Goal: Task Accomplishment & Management: Use online tool/utility

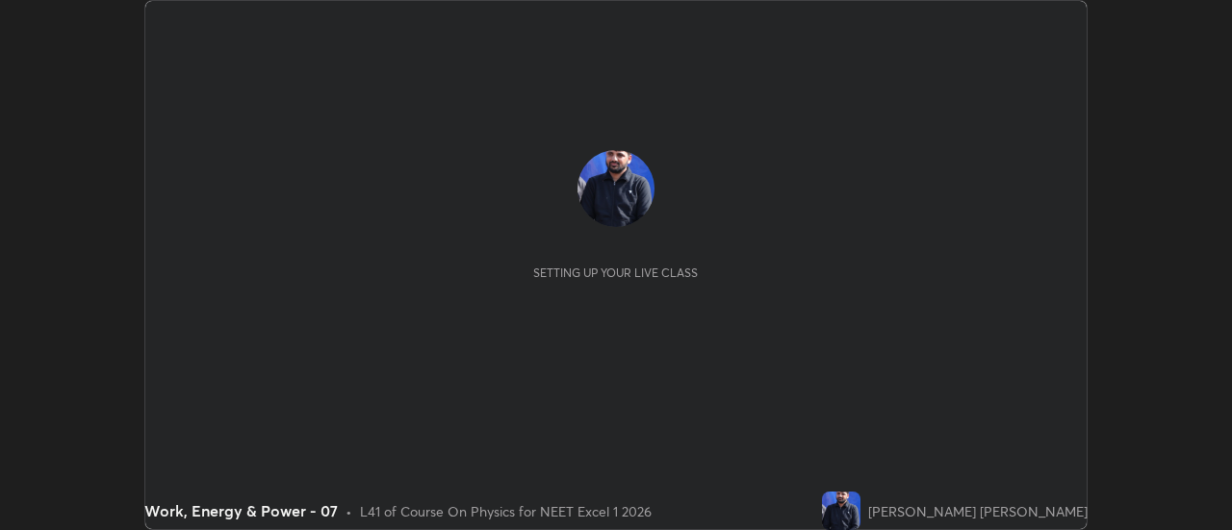
scroll to position [530, 1231]
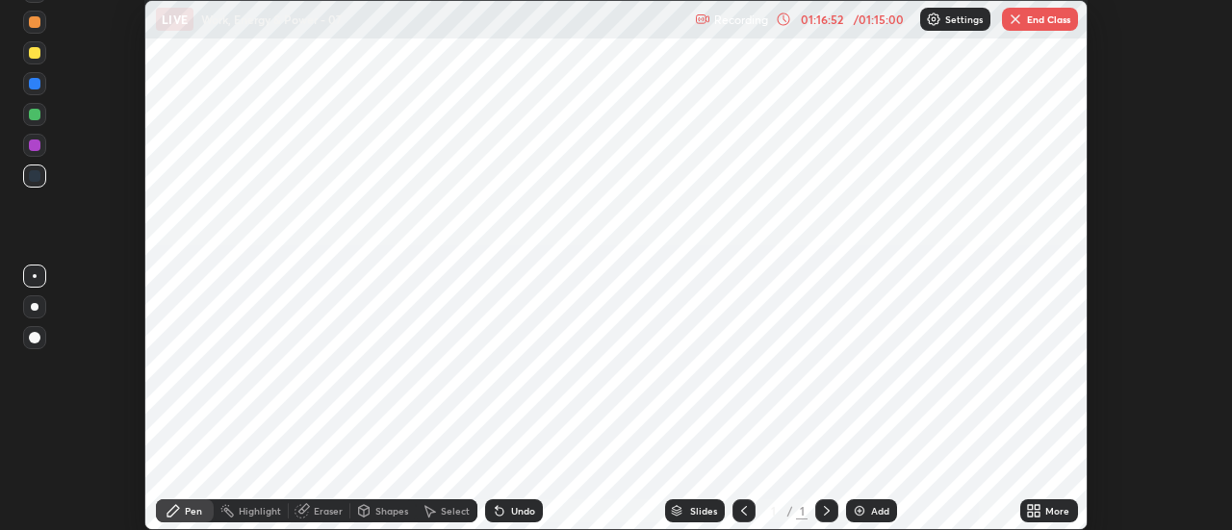
click at [1051, 20] on button "End Class" at bounding box center [1040, 19] width 76 height 23
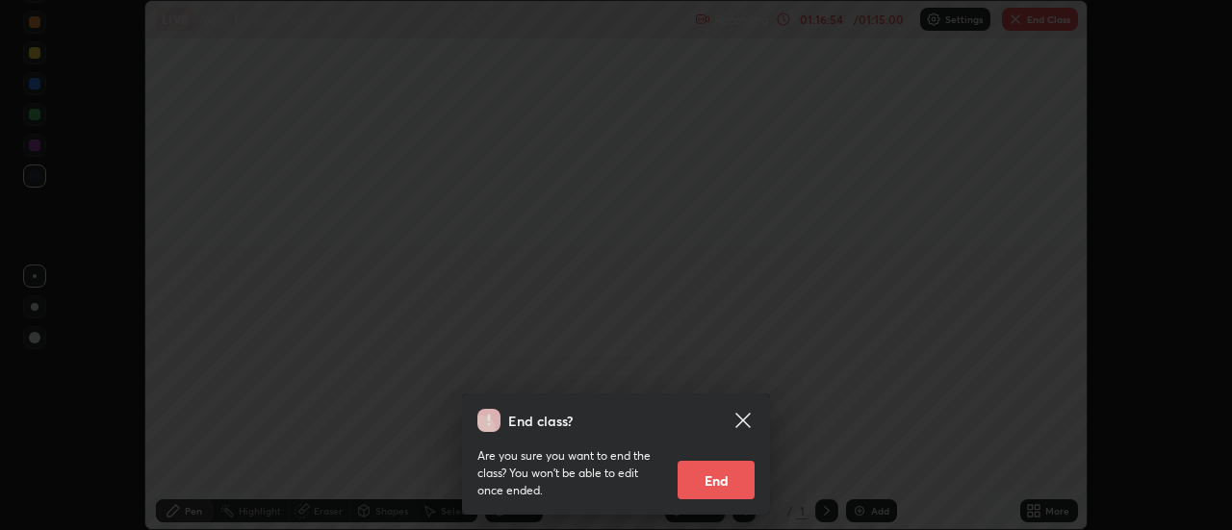
click at [738, 487] on button "End" at bounding box center [716, 480] width 77 height 39
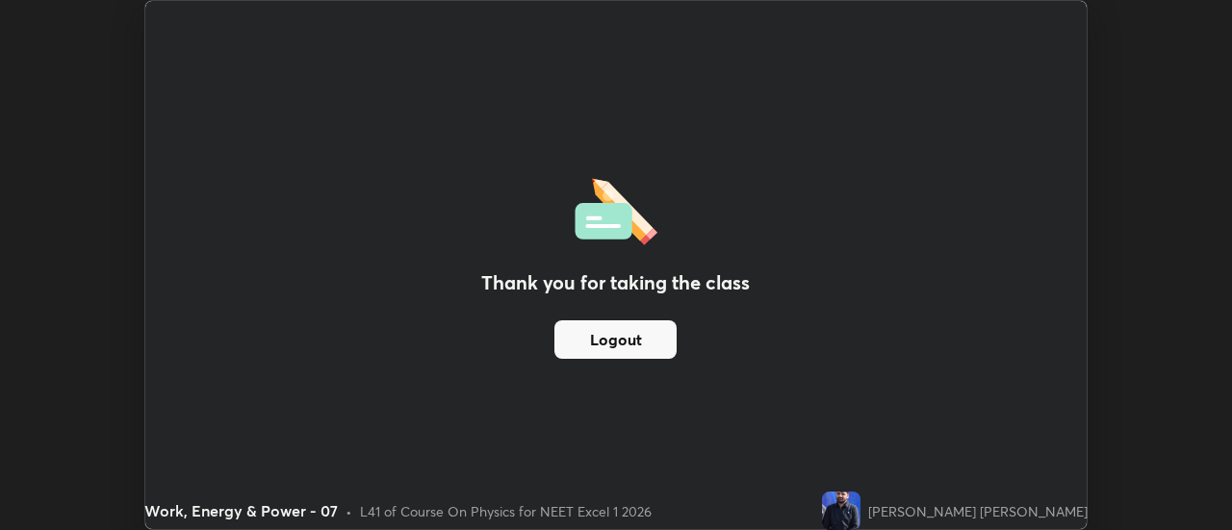
click at [659, 342] on button "Logout" at bounding box center [616, 340] width 122 height 39
click at [633, 226] on img at bounding box center [616, 208] width 83 height 73
click at [592, 337] on button "Logout" at bounding box center [616, 340] width 122 height 39
click at [591, 345] on button "Logout" at bounding box center [616, 340] width 122 height 39
click at [686, 34] on div "Work, Energy & Power - 07" at bounding box center [488, 19] width 664 height 39
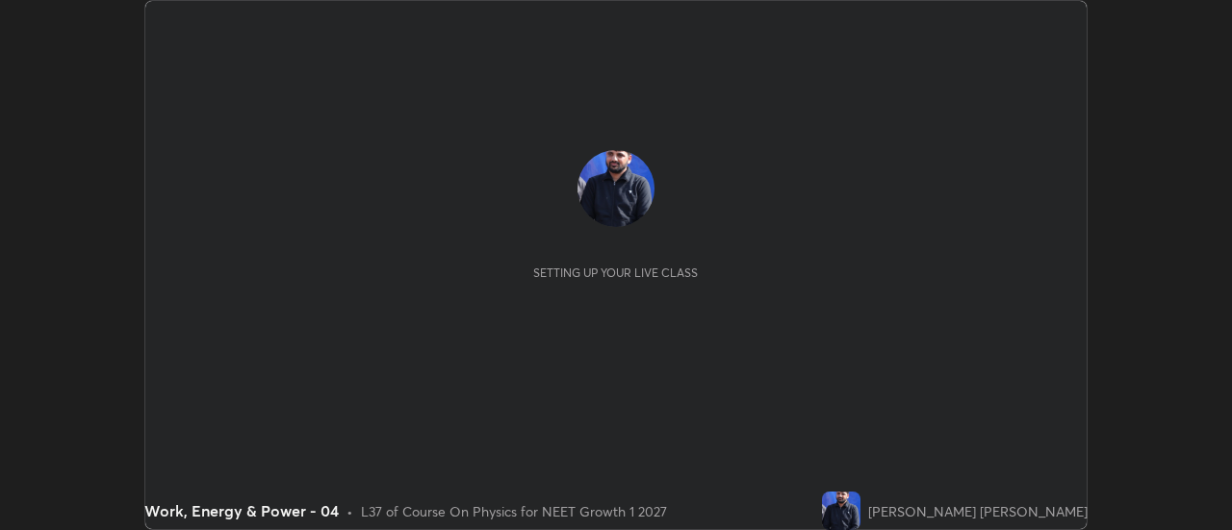
scroll to position [530, 1231]
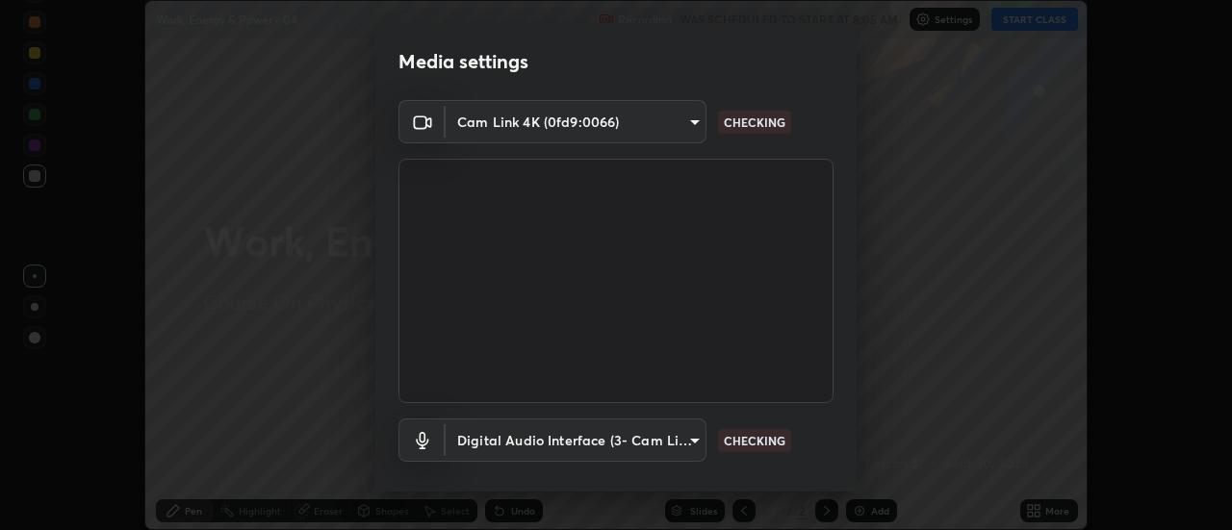
type input "985e4b1f72fc3b9494b48cef3b79fe3b682f9ae0bb15c20acfe574fe2aaad349"
type input "43e4aca742f9233188ca9c86760f2c266500901f205967e4990b21238306e05c"
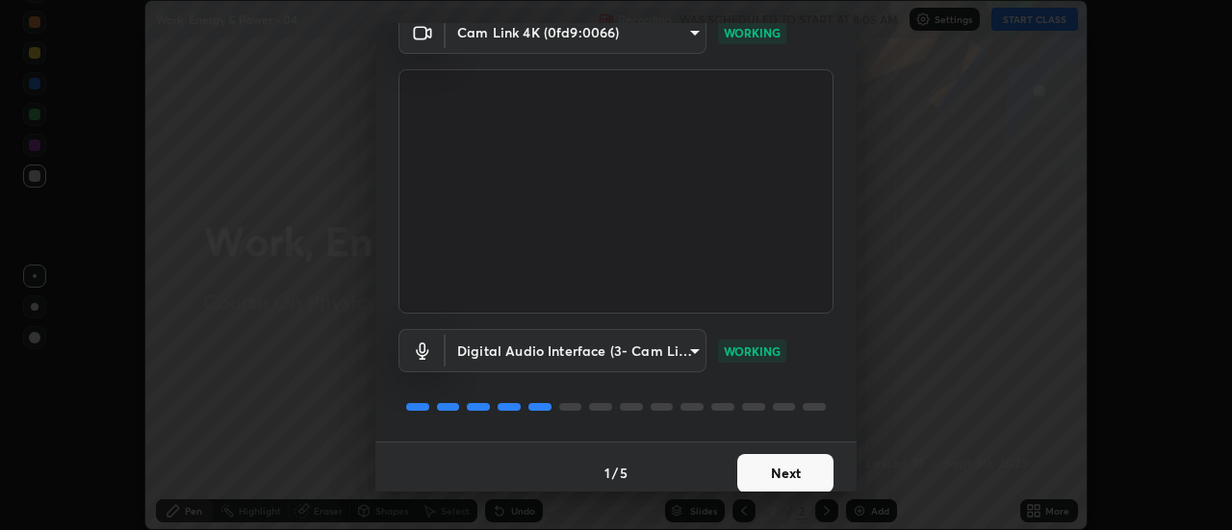
scroll to position [101, 0]
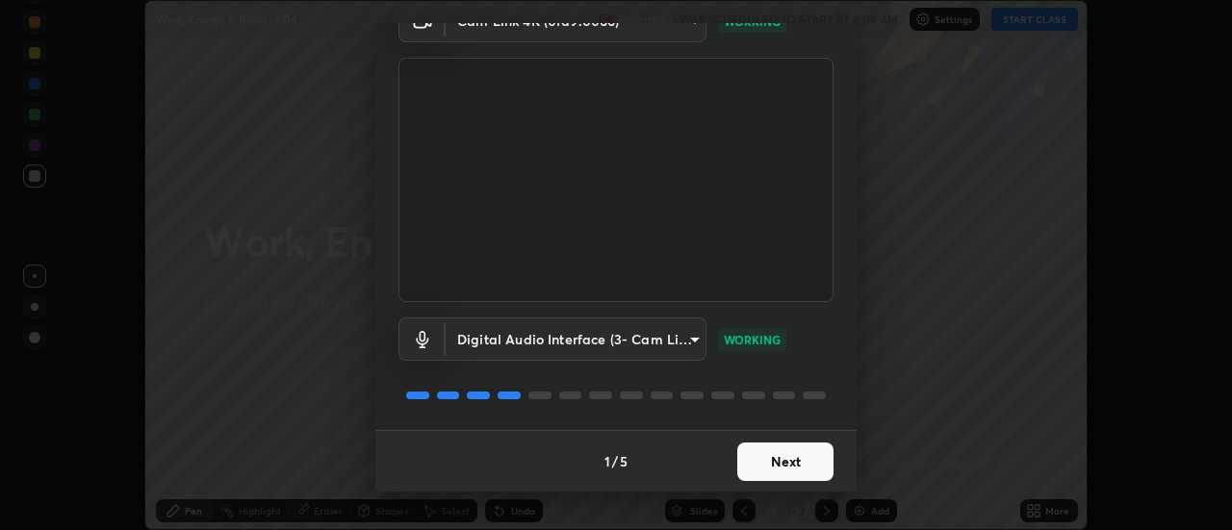
click at [796, 454] on button "Next" at bounding box center [785, 462] width 96 height 39
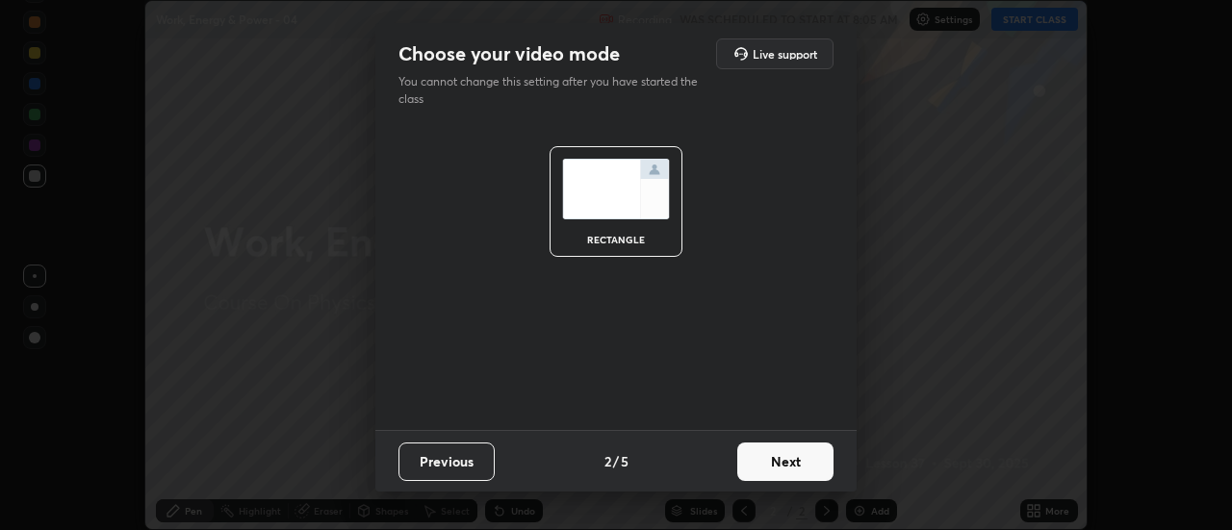
click at [813, 458] on button "Next" at bounding box center [785, 462] width 96 height 39
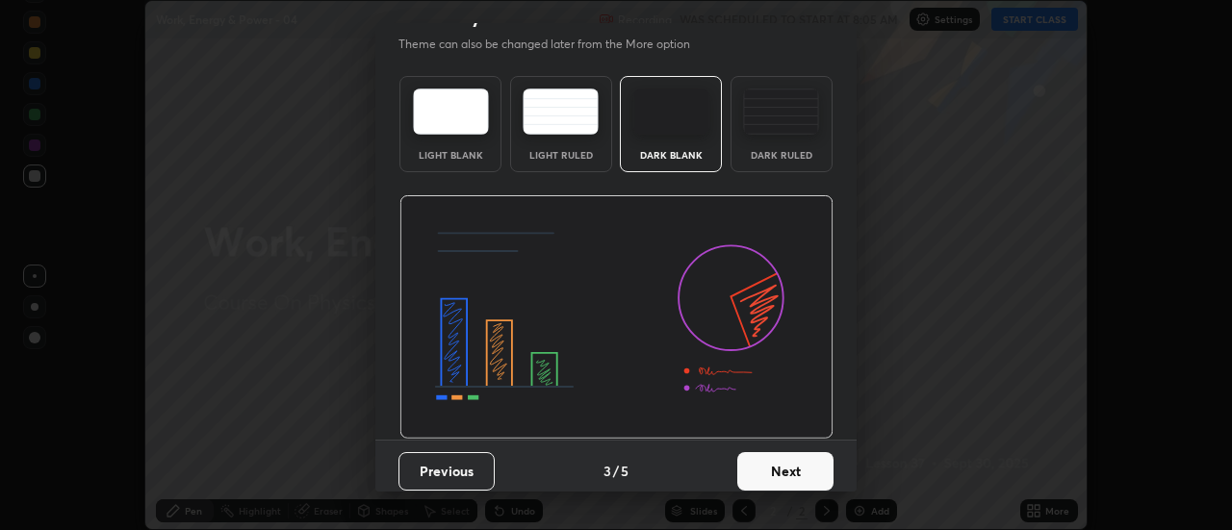
scroll to position [42, 0]
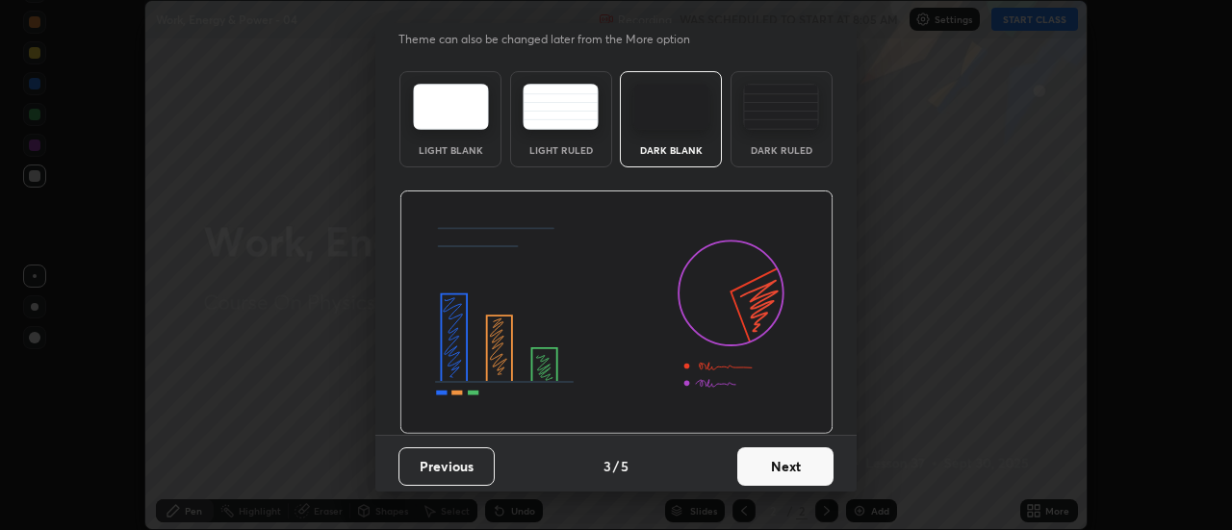
click at [820, 465] on button "Next" at bounding box center [785, 467] width 96 height 39
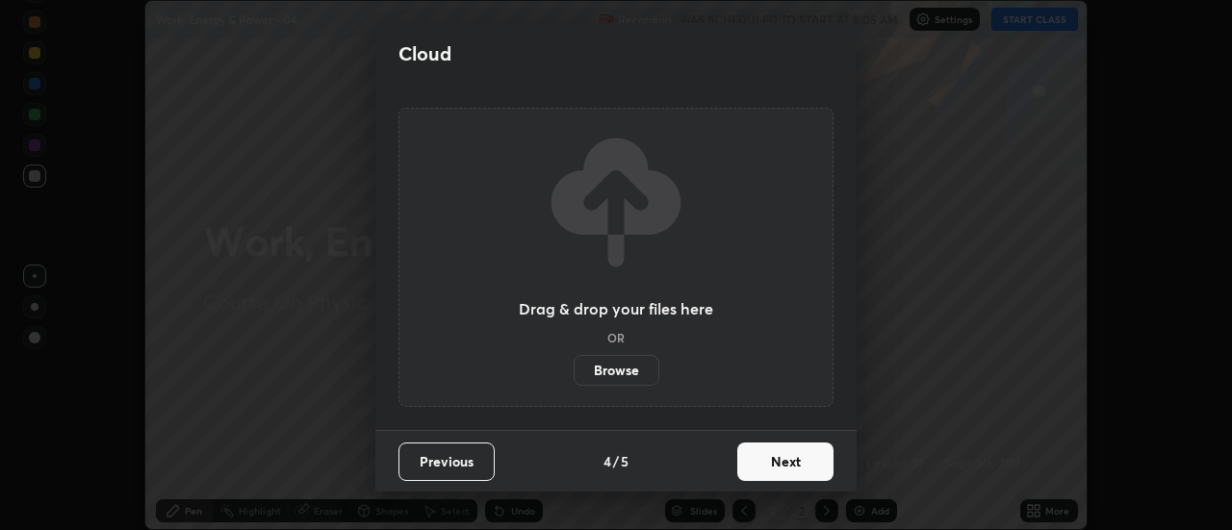
click at [820, 467] on button "Next" at bounding box center [785, 462] width 96 height 39
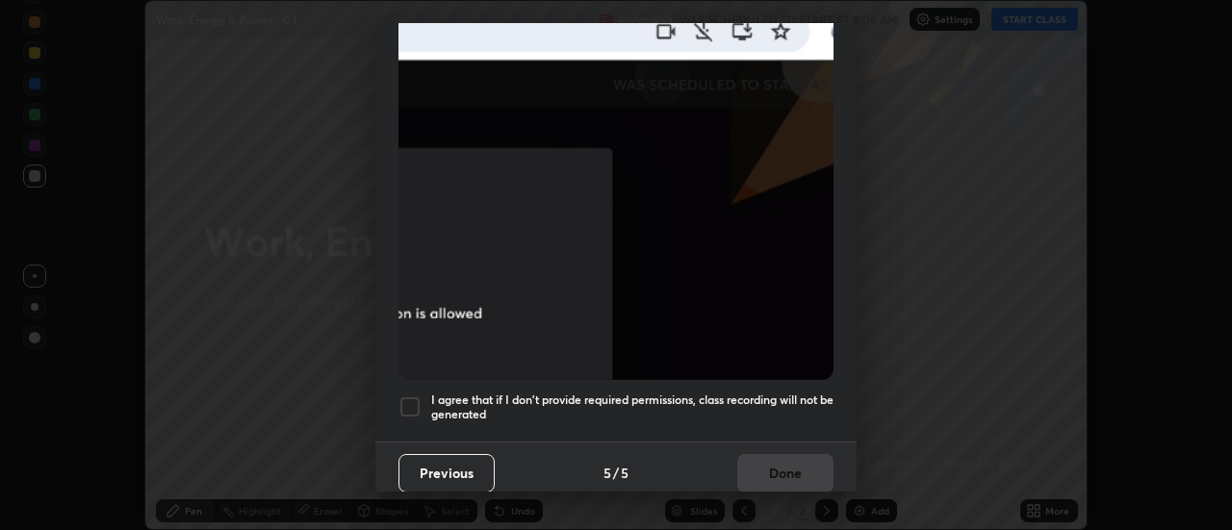
scroll to position [491, 0]
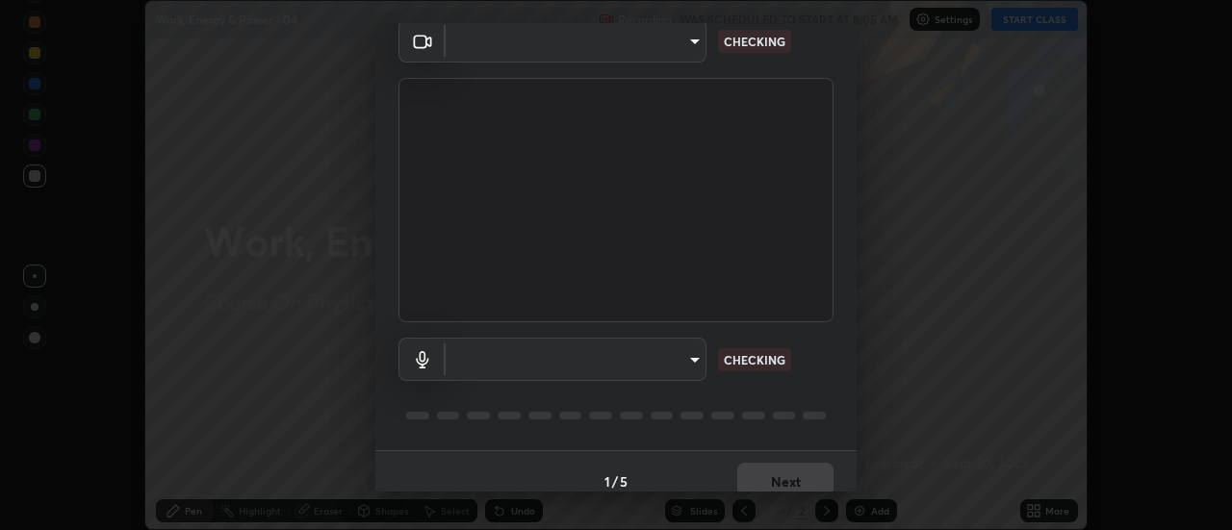
scroll to position [101, 0]
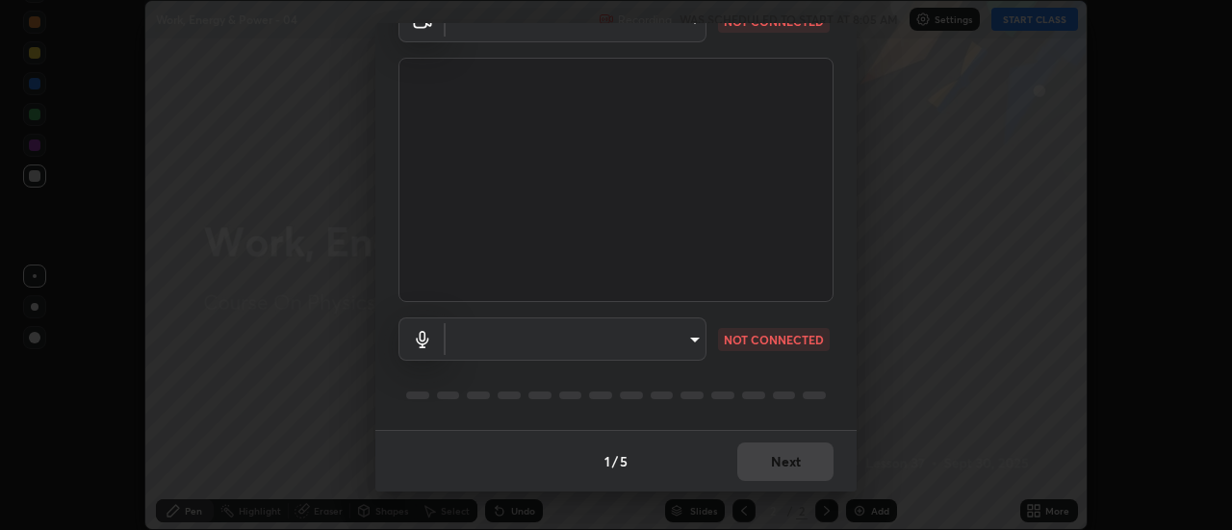
type input "985e4b1f72fc3b9494b48cef3b79fe3b682f9ae0bb15c20acfe574fe2aaad349"
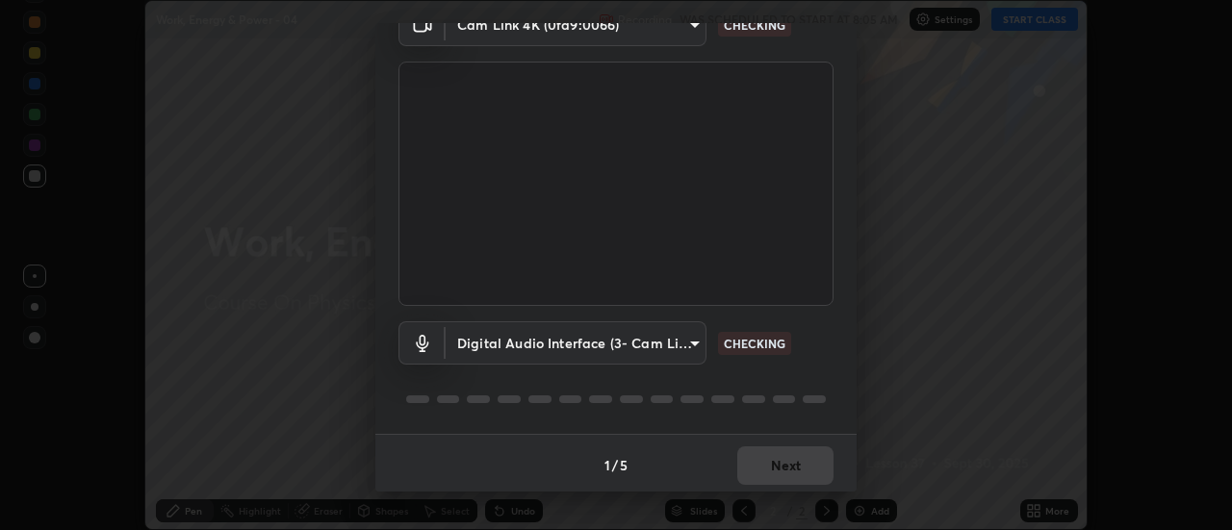
scroll to position [92, 0]
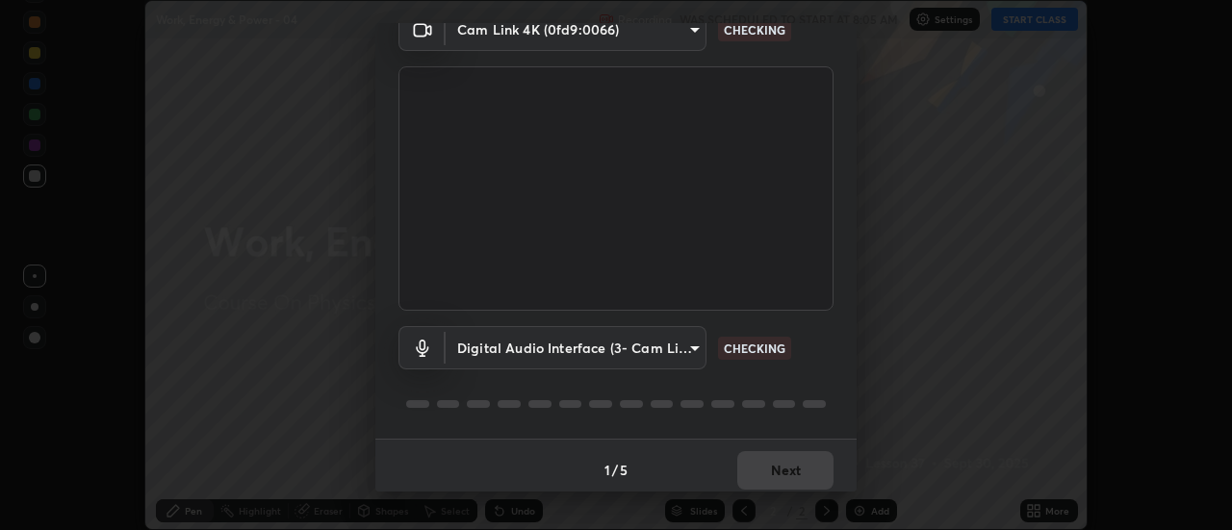
click at [691, 347] on body "Erase all Work, Energy & Power - 04 Recording WAS SCHEDULED TO START AT 8:05 AM…" at bounding box center [616, 265] width 1232 height 530
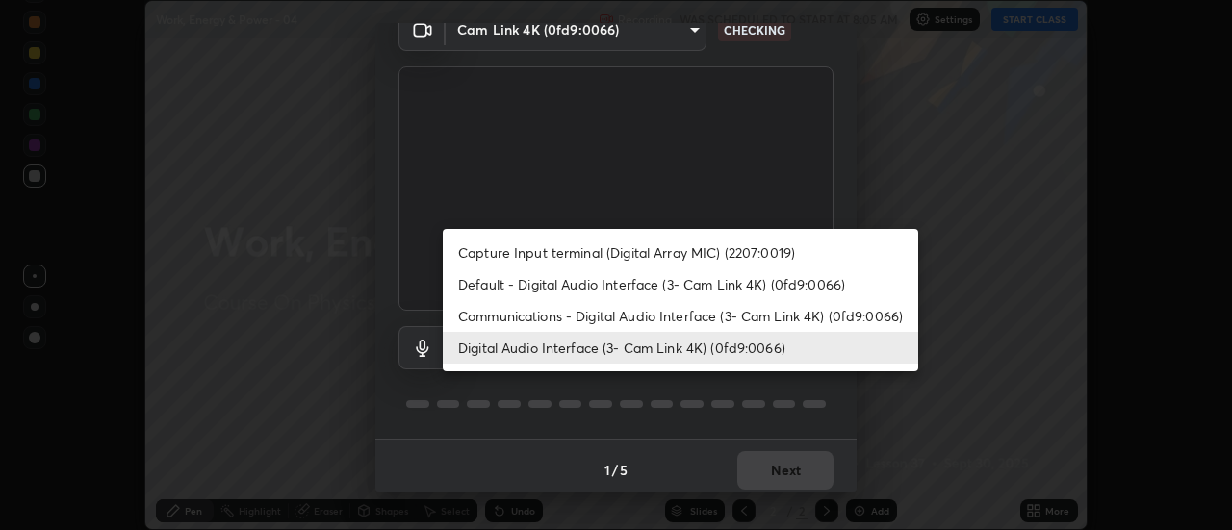
click at [742, 284] on li "Default - Digital Audio Interface (3- Cam Link 4K) (0fd9:0066)" at bounding box center [681, 285] width 476 height 32
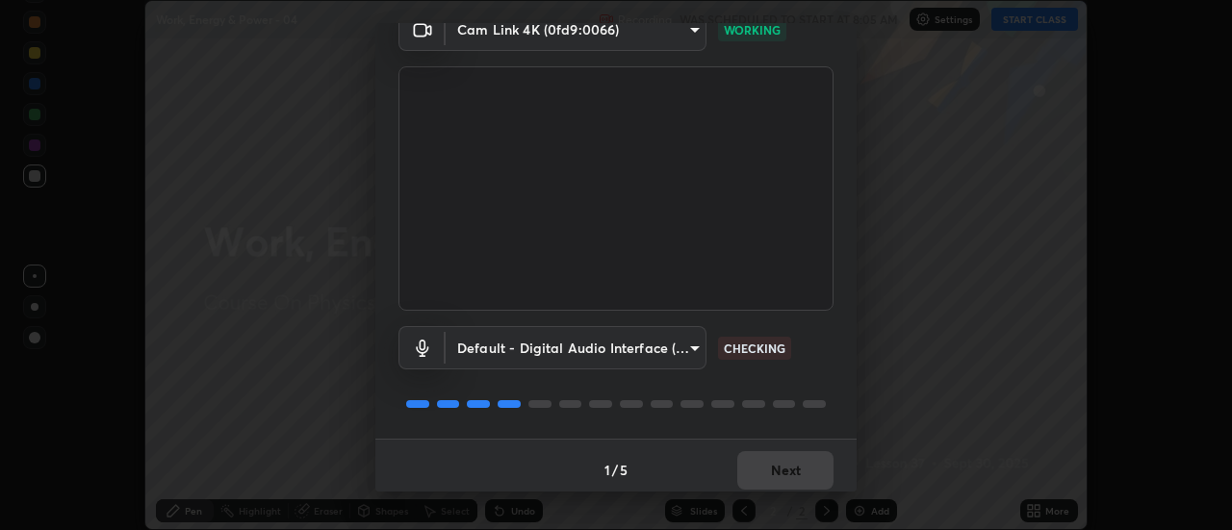
scroll to position [101, 0]
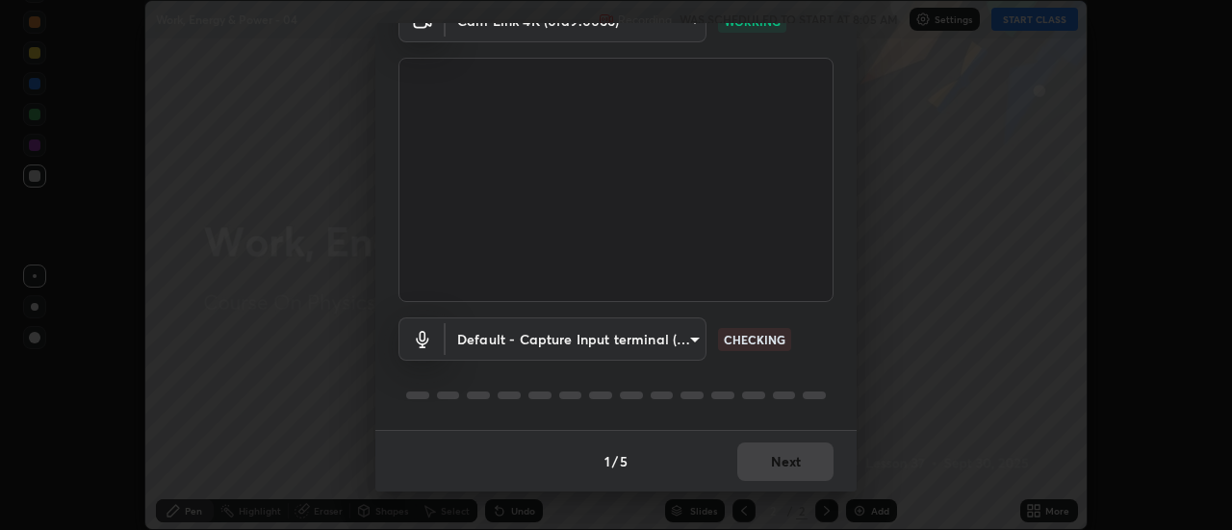
click at [692, 336] on body "Erase all Work, Energy & Power - 04 Recording WAS SCHEDULED TO START AT 8:05 AM…" at bounding box center [616, 265] width 1232 height 530
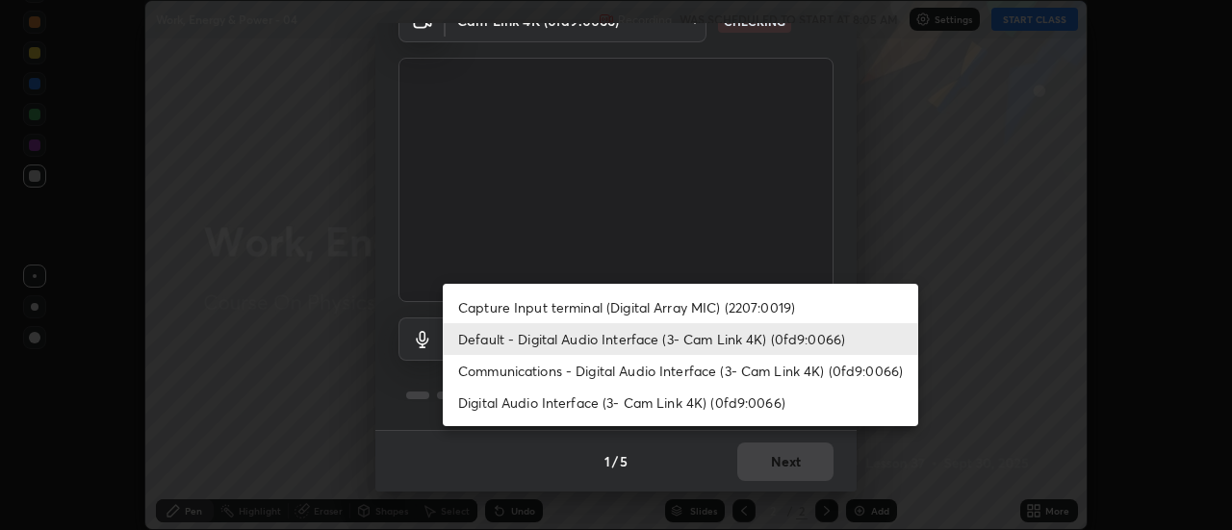
click at [771, 371] on li "Communications - Digital Audio Interface (3- Cam Link 4K) (0fd9:0066)" at bounding box center [681, 371] width 476 height 32
type input "communications"
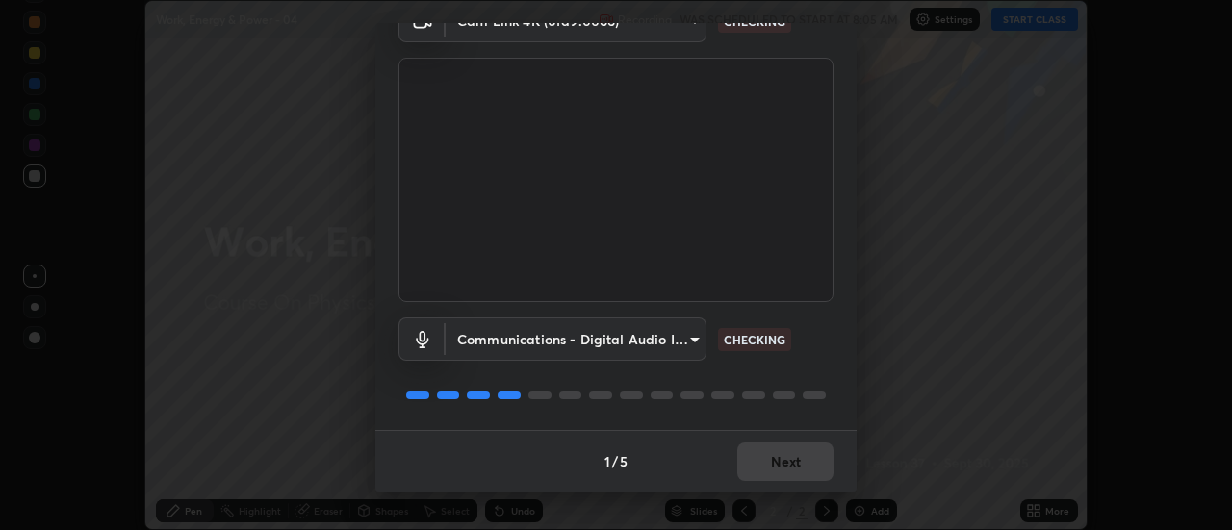
click at [796, 456] on div "1 / 5 Next" at bounding box center [615, 461] width 481 height 62
click at [798, 458] on div "1 / 5 Next" at bounding box center [615, 461] width 481 height 62
click at [798, 459] on div "1 / 5 Next" at bounding box center [615, 461] width 481 height 62
click at [796, 458] on div "1 / 5 Next" at bounding box center [615, 461] width 481 height 62
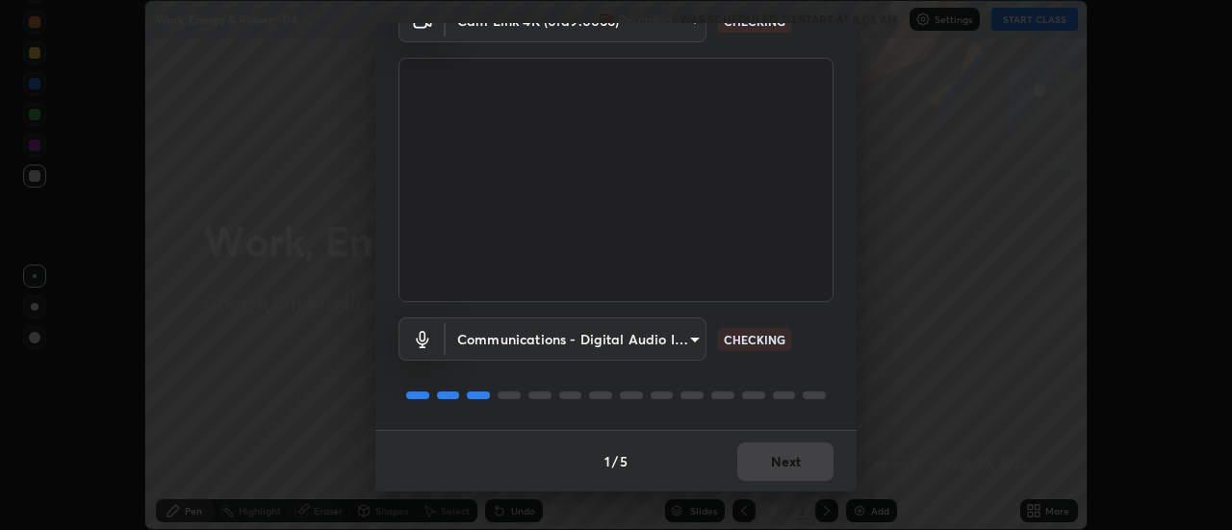
click at [798, 457] on div "1 / 5 Next" at bounding box center [615, 461] width 481 height 62
click at [798, 456] on div "1 / 5 Next" at bounding box center [615, 461] width 481 height 62
click at [792, 460] on div "1 / 5 Next" at bounding box center [615, 461] width 481 height 62
click at [790, 459] on div "1 / 5 Next" at bounding box center [615, 461] width 481 height 62
click at [791, 457] on div "1 / 5 Next" at bounding box center [615, 461] width 481 height 62
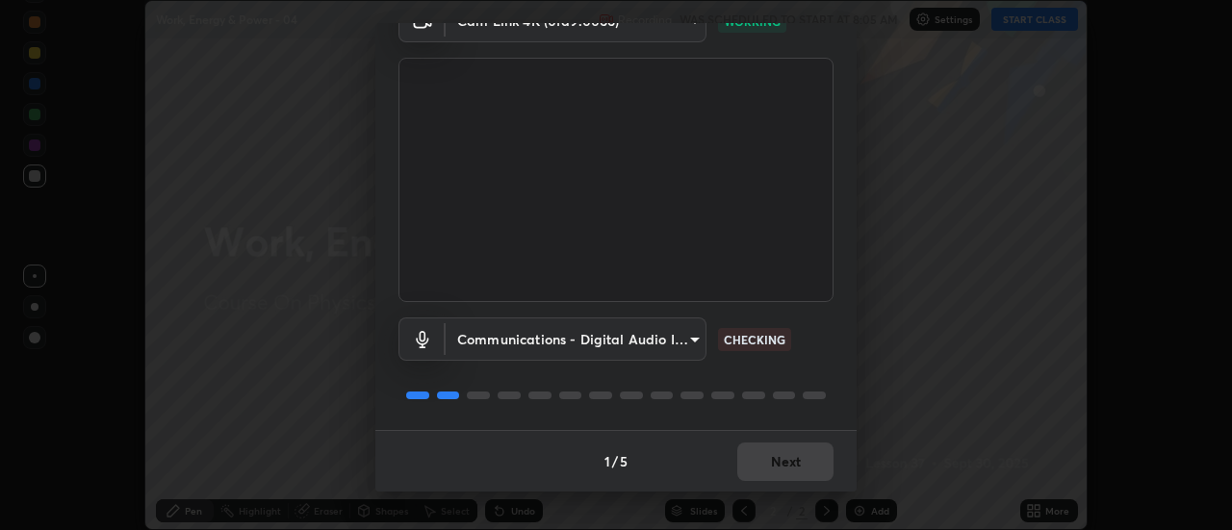
click at [791, 456] on div "1 / 5 Next" at bounding box center [615, 461] width 481 height 62
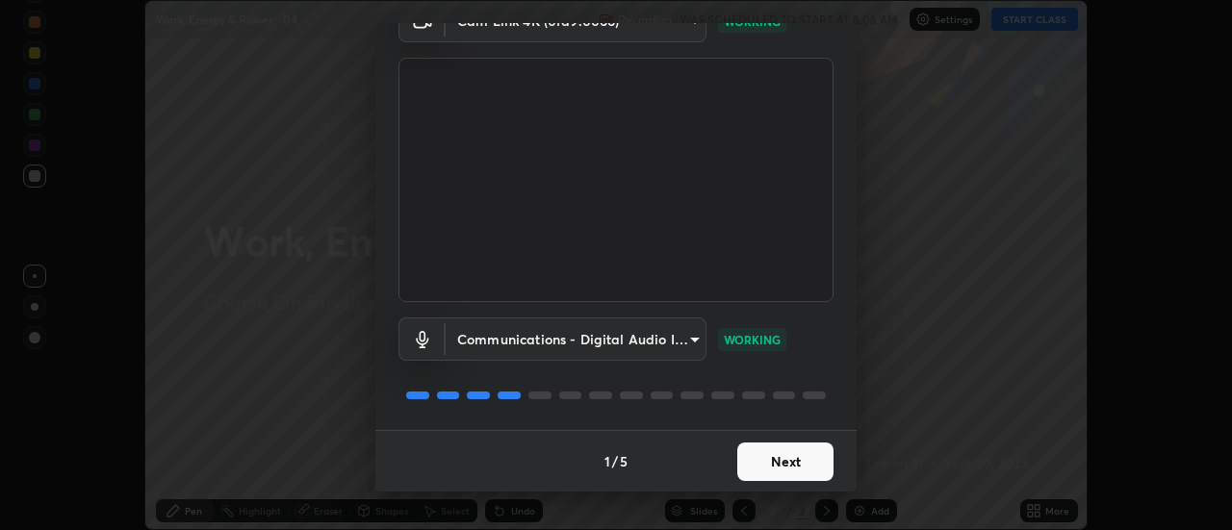
click at [794, 454] on button "Next" at bounding box center [785, 462] width 96 height 39
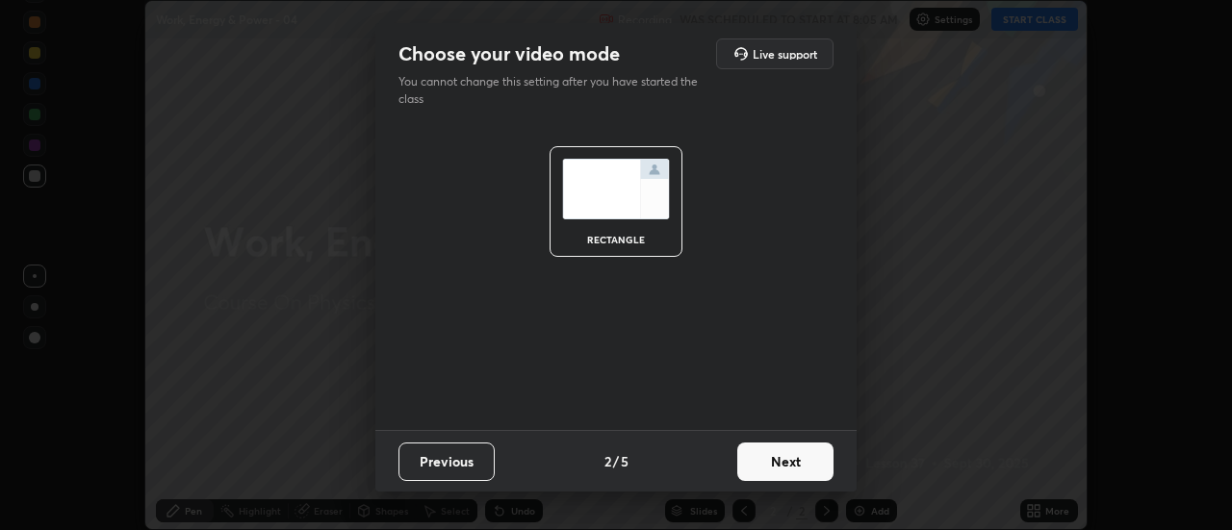
scroll to position [0, 0]
click at [792, 455] on button "Next" at bounding box center [785, 462] width 96 height 39
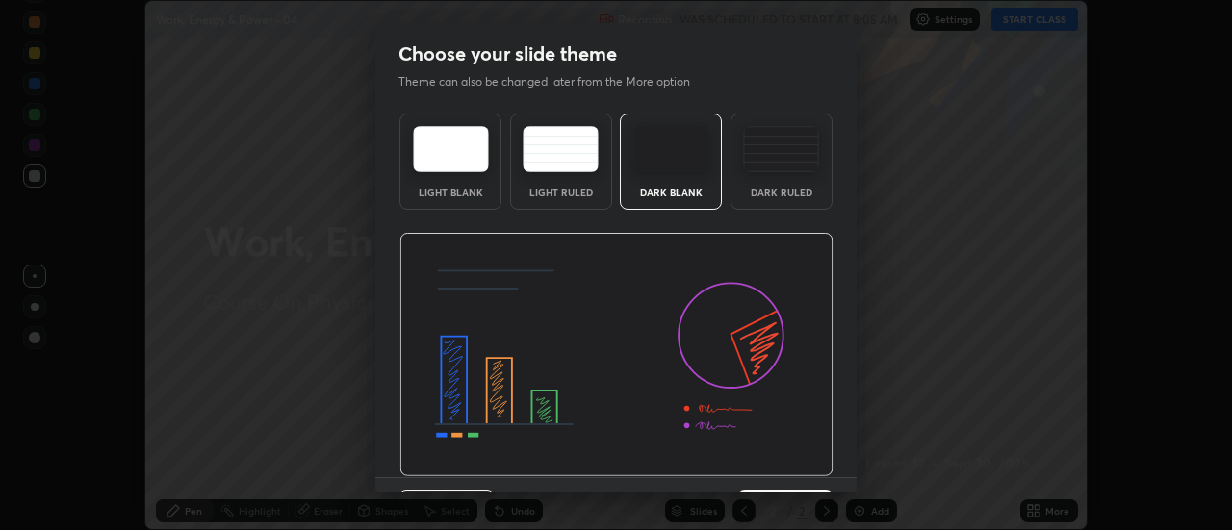
click at [794, 455] on img at bounding box center [617, 355] width 434 height 245
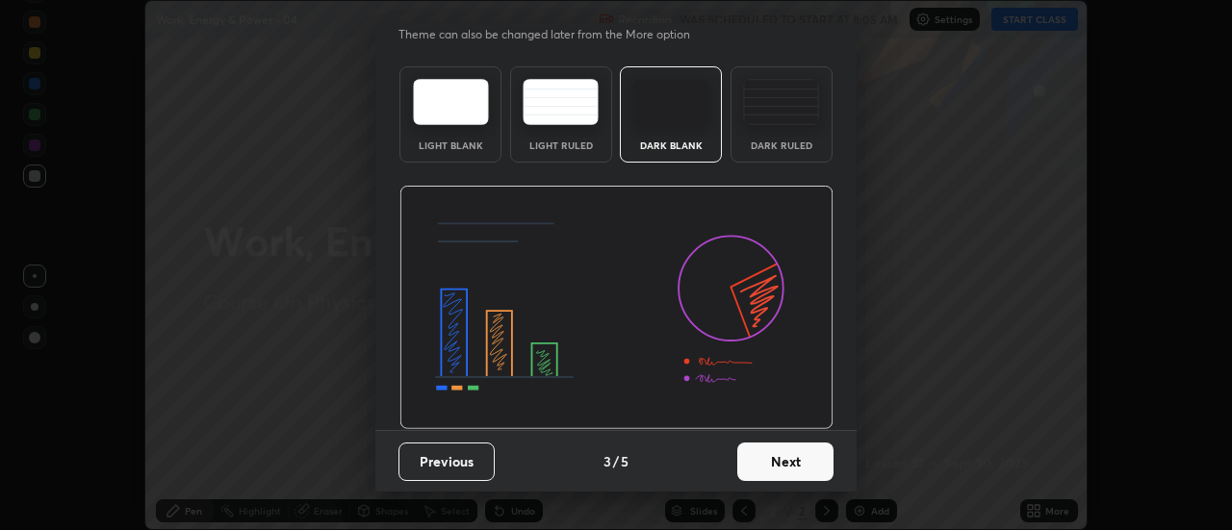
click at [809, 452] on button "Next" at bounding box center [785, 462] width 96 height 39
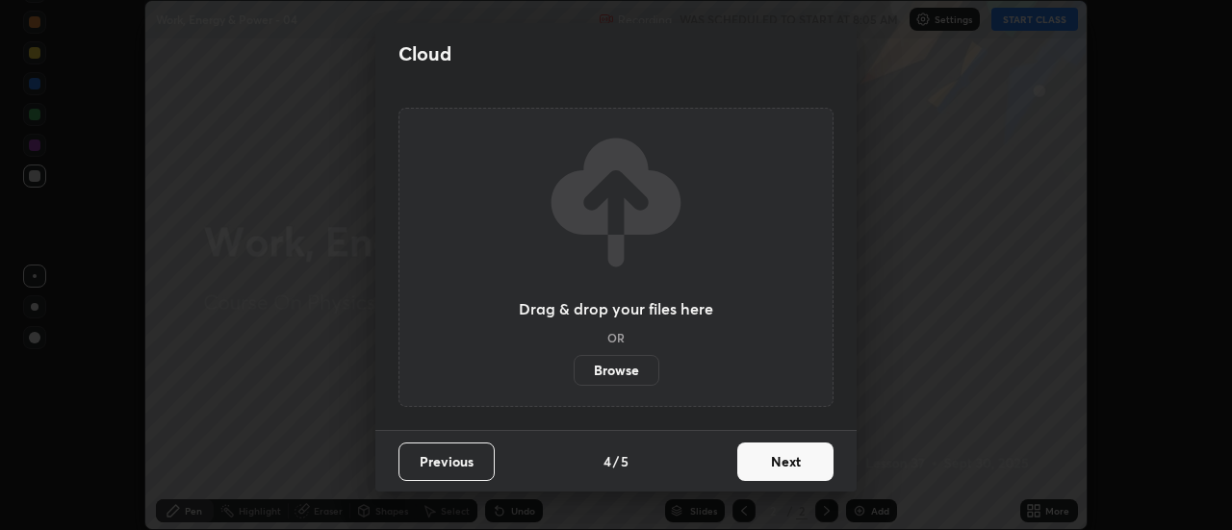
scroll to position [0, 0]
click at [814, 456] on button "Next" at bounding box center [785, 462] width 96 height 39
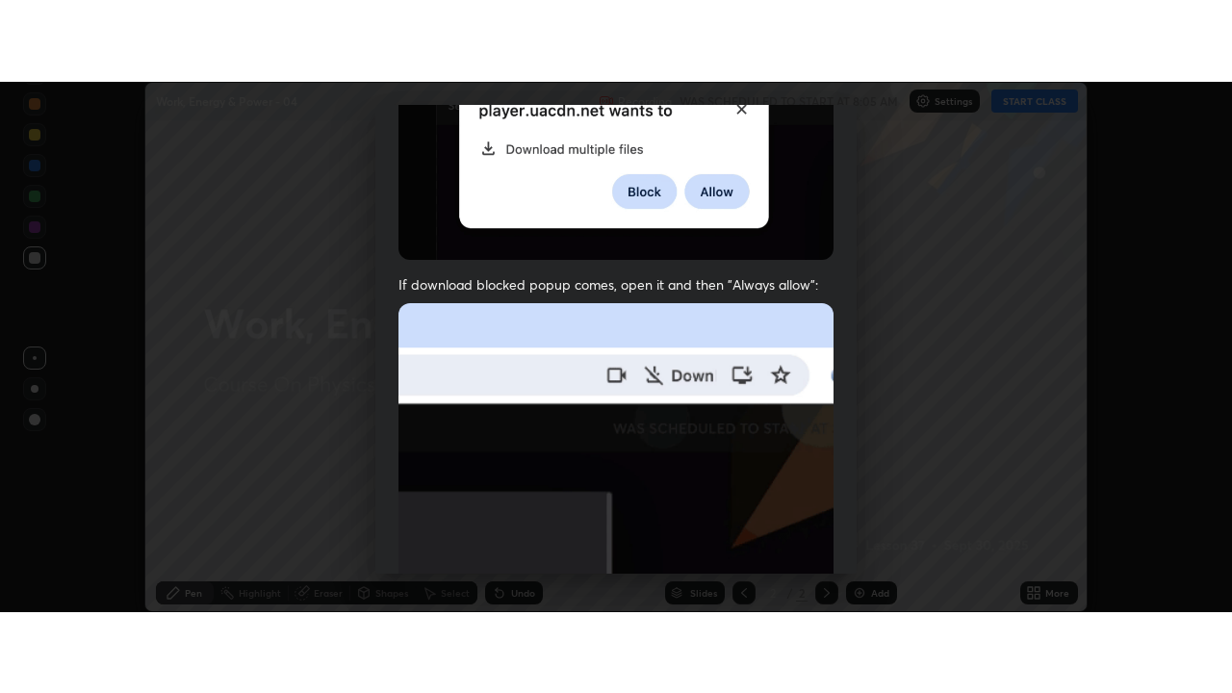
scroll to position [494, 0]
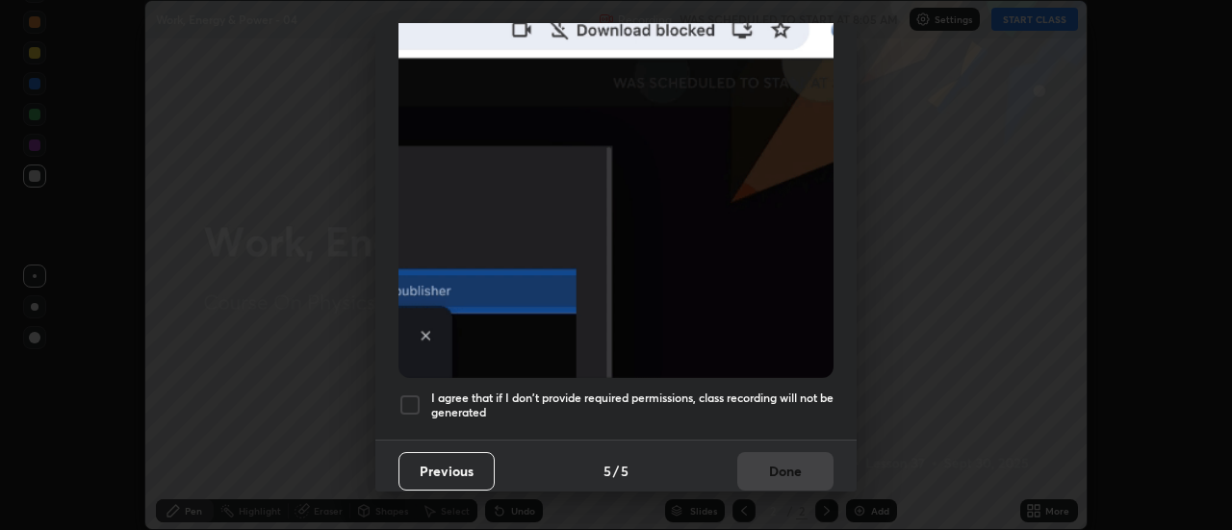
click at [413, 396] on div at bounding box center [410, 405] width 23 height 23
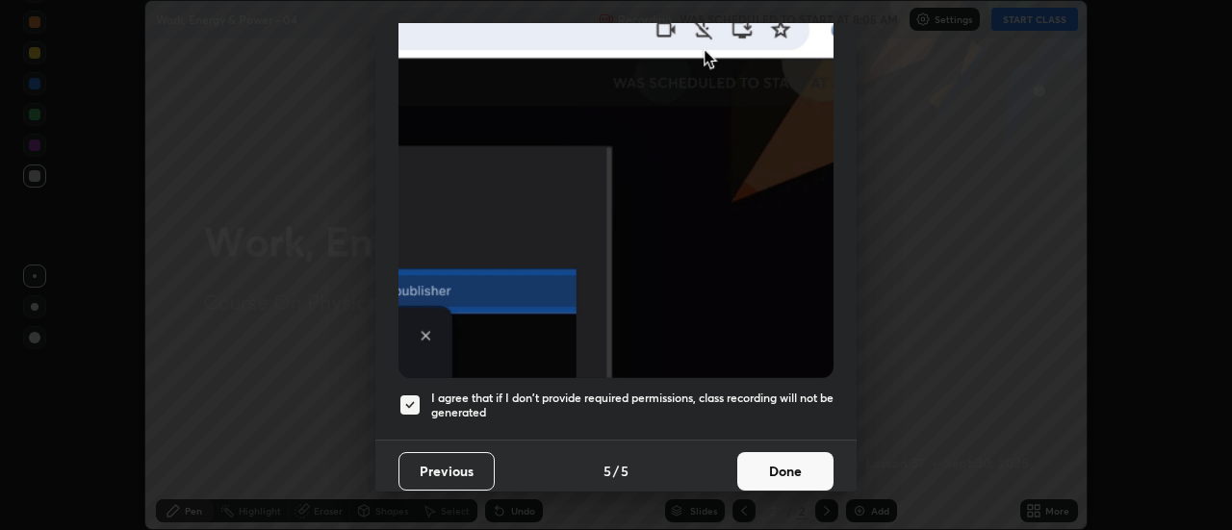
click at [771, 458] on button "Done" at bounding box center [785, 471] width 96 height 39
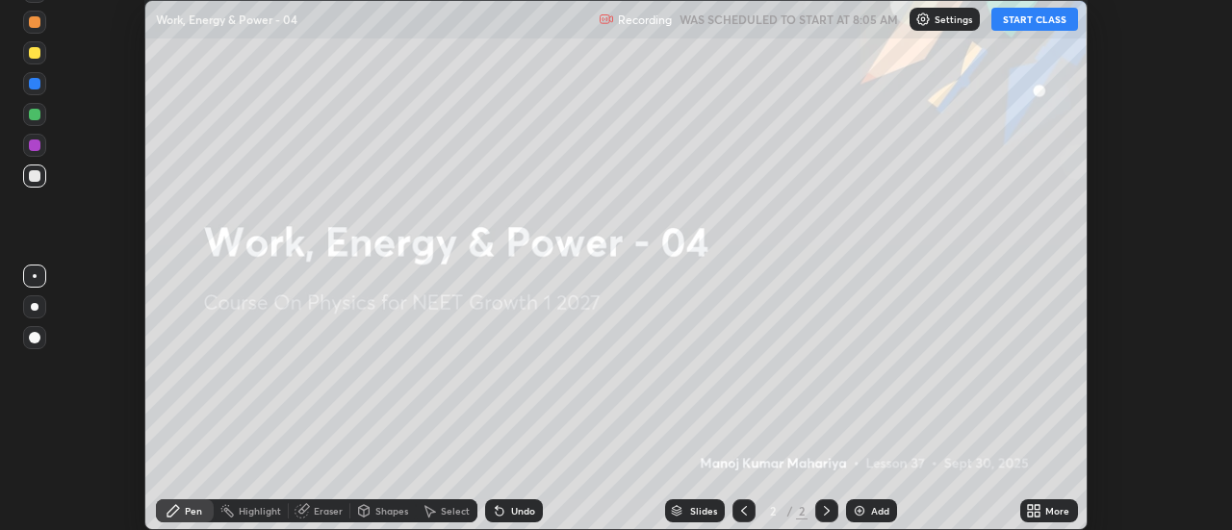
click at [1034, 509] on icon at bounding box center [1033, 511] width 15 height 15
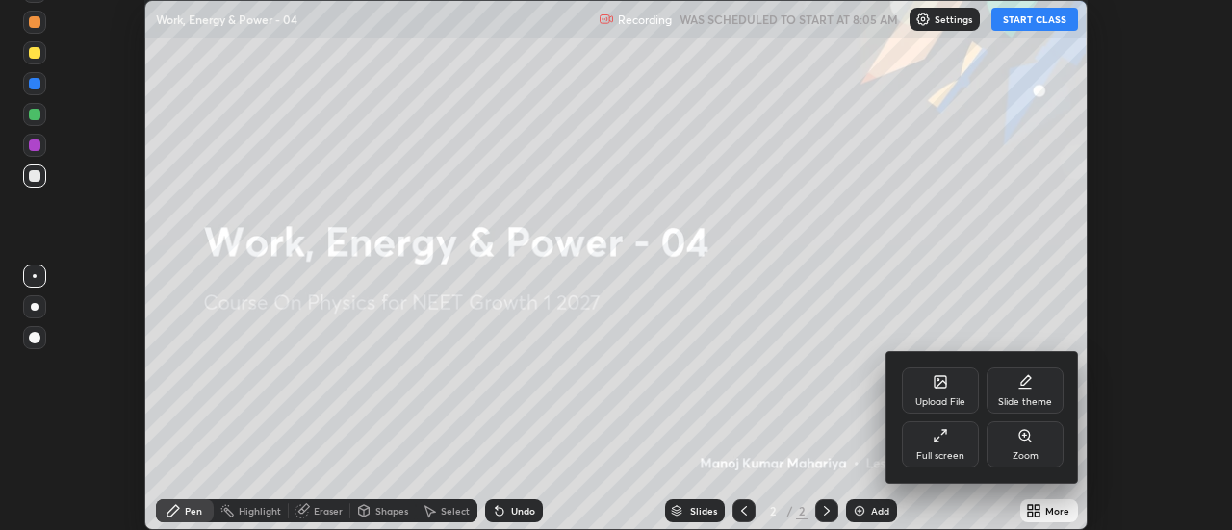
click at [944, 440] on icon at bounding box center [940, 435] width 15 height 15
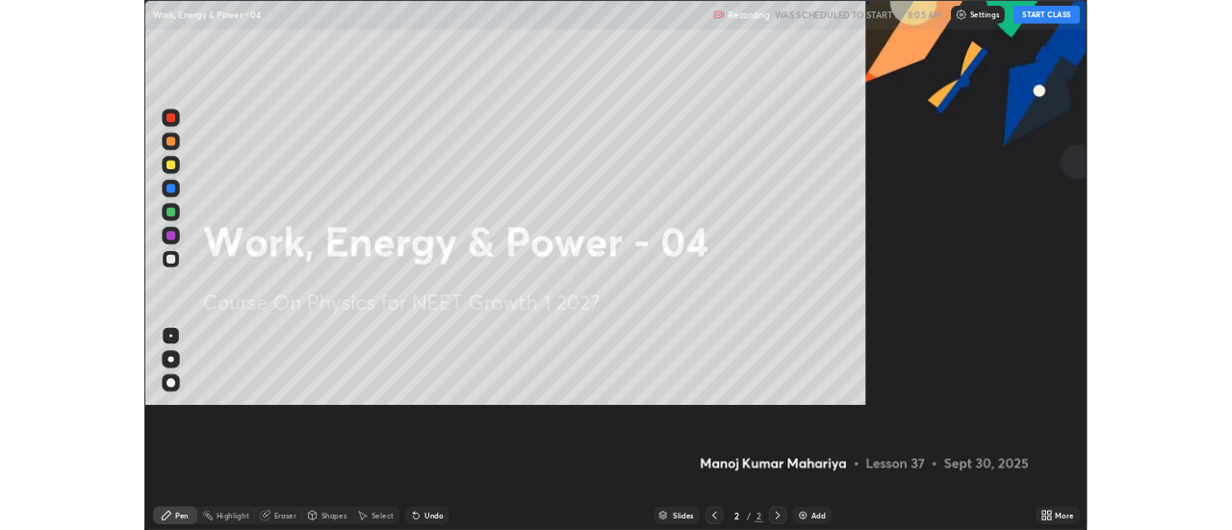
scroll to position [693, 1232]
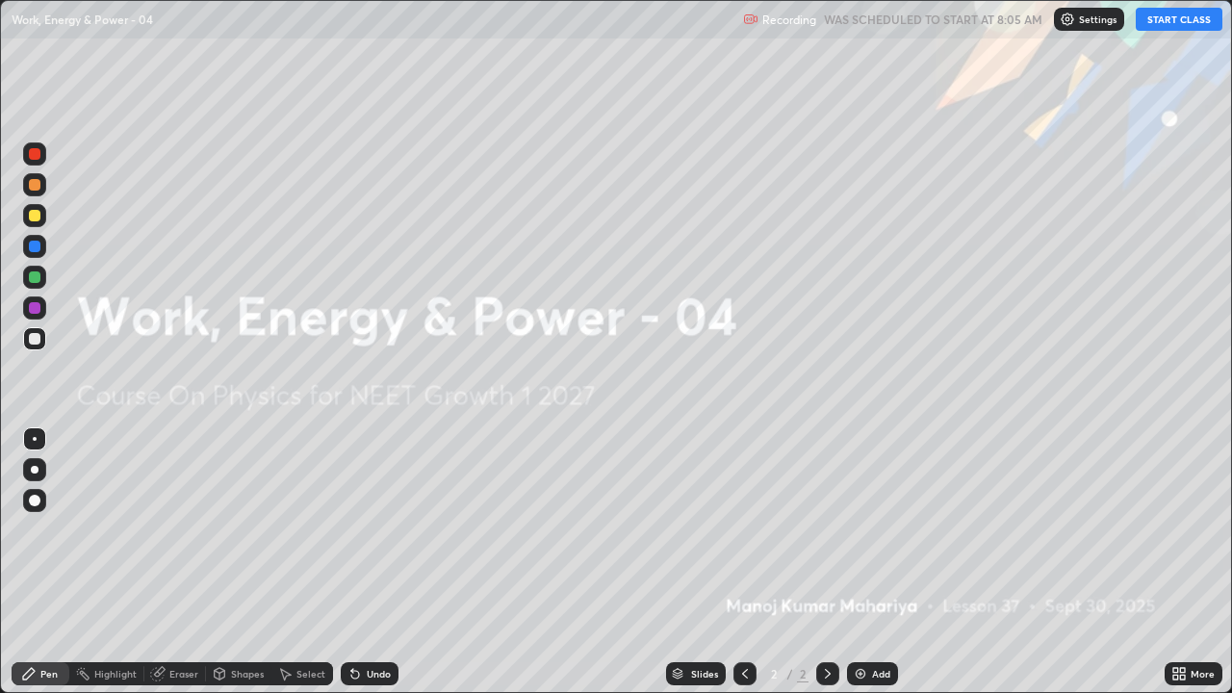
click at [1173, 19] on button "START CLASS" at bounding box center [1179, 19] width 87 height 23
click at [853, 530] on div "Add" at bounding box center [872, 673] width 51 height 23
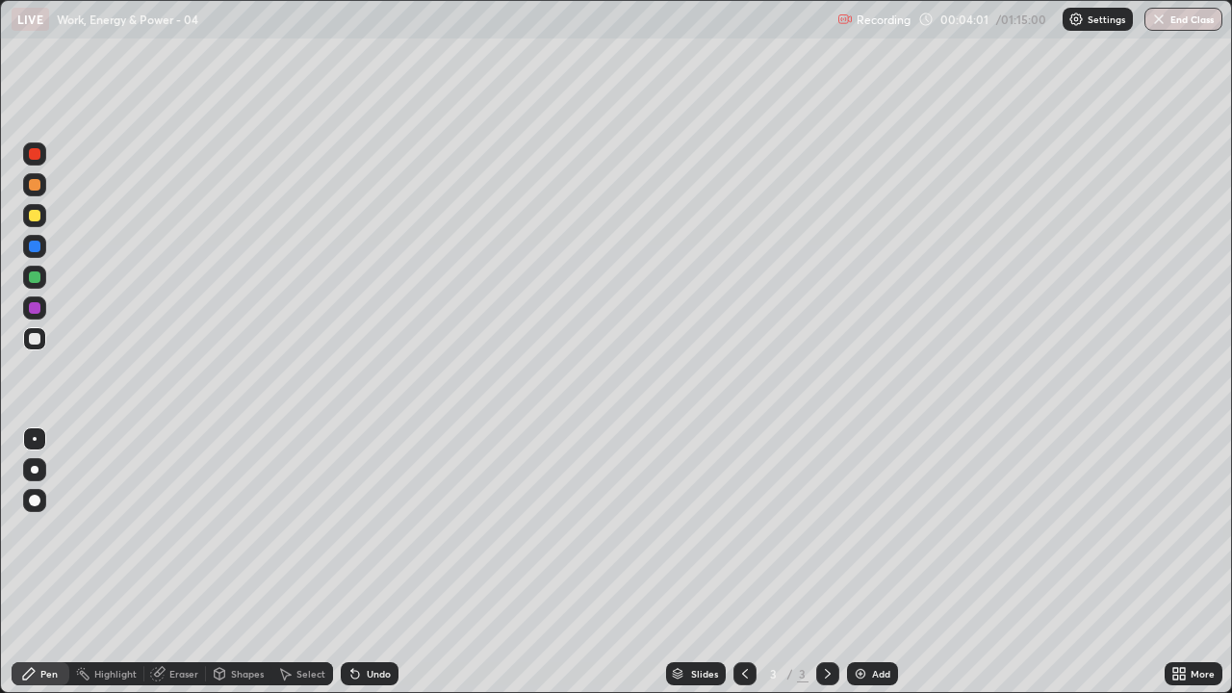
click at [35, 470] on div at bounding box center [35, 470] width 8 height 8
click at [362, 530] on div "Undo" at bounding box center [370, 673] width 58 height 23
click at [248, 530] on div "Shapes" at bounding box center [247, 674] width 33 height 10
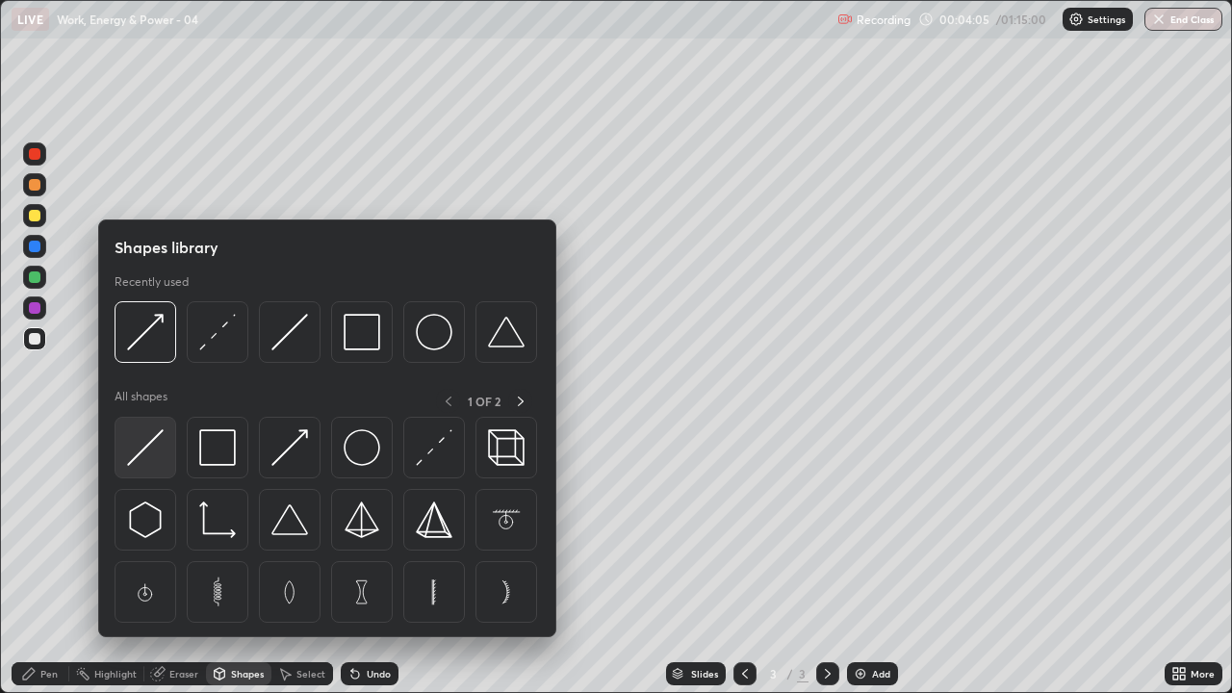
click at [154, 447] on img at bounding box center [145, 447] width 37 height 37
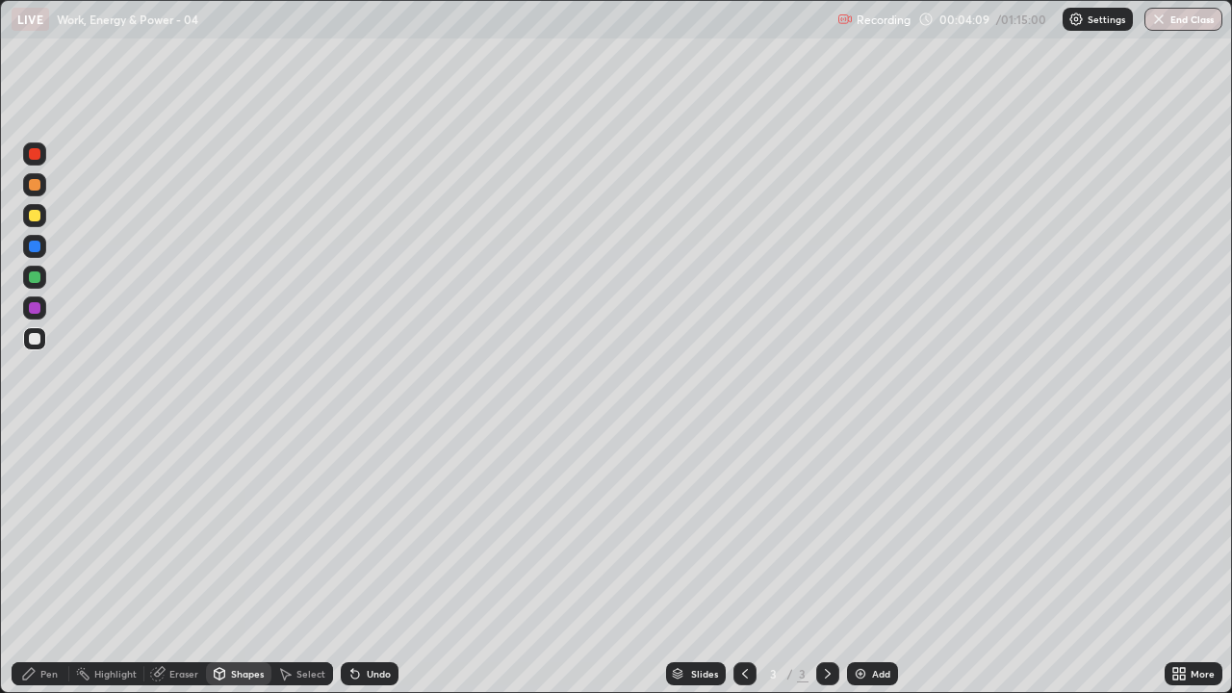
click at [58, 530] on div "Pen" at bounding box center [41, 673] width 58 height 23
click at [243, 530] on div "Shapes" at bounding box center [247, 674] width 33 height 10
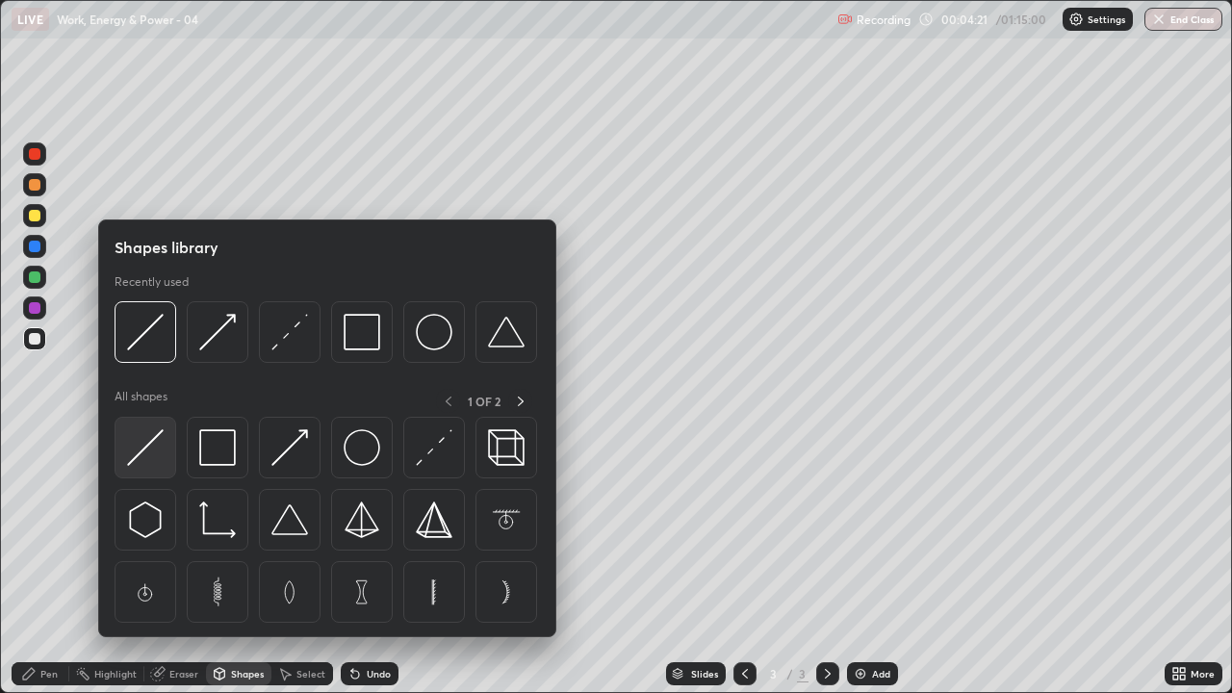
click at [152, 441] on img at bounding box center [145, 447] width 37 height 37
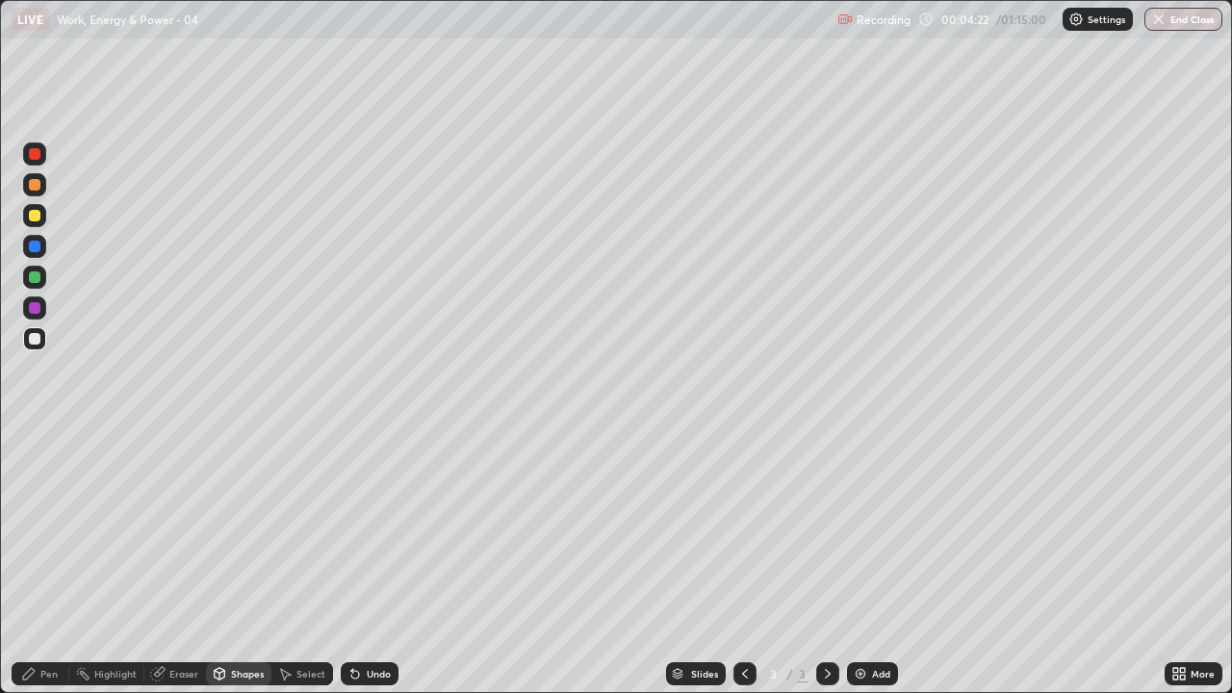
click at [35, 219] on div at bounding box center [35, 216] width 12 height 12
click at [351, 530] on icon at bounding box center [352, 670] width 2 height 2
click at [54, 530] on div "Pen" at bounding box center [48, 674] width 17 height 10
click at [35, 337] on div at bounding box center [35, 339] width 12 height 12
click at [242, 530] on div "Shapes" at bounding box center [247, 674] width 33 height 10
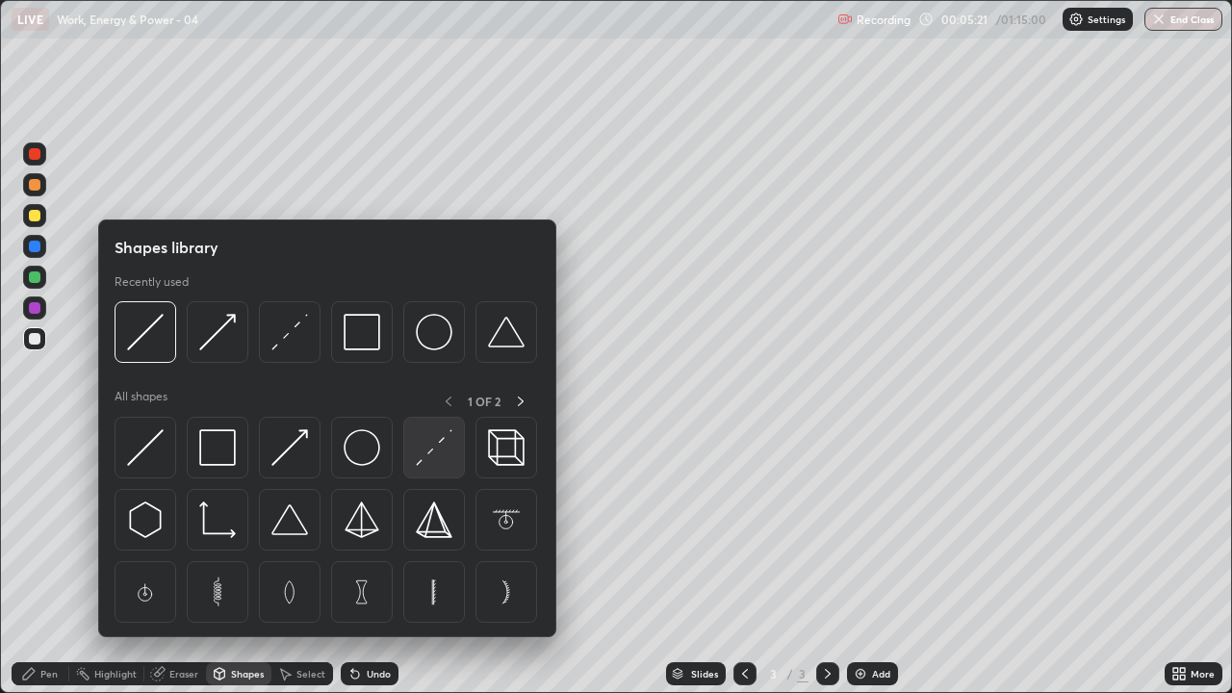
click at [420, 447] on img at bounding box center [434, 447] width 37 height 37
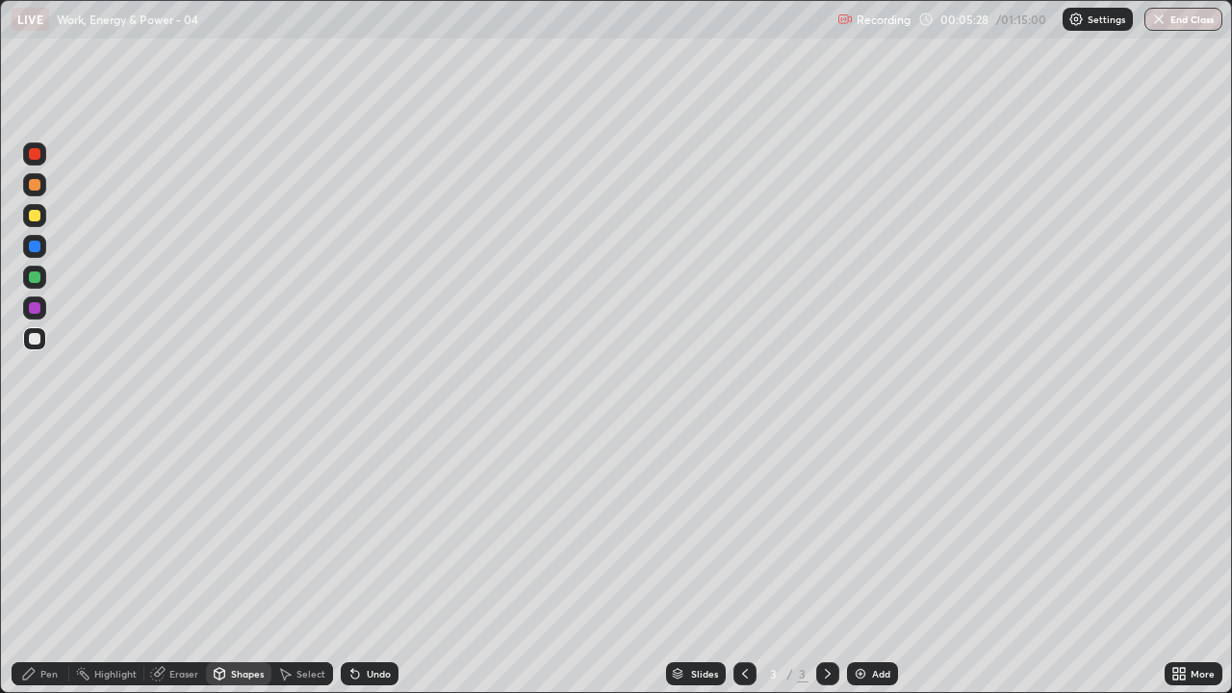
click at [53, 530] on div "Pen" at bounding box center [48, 674] width 17 height 10
click at [855, 530] on div "Add" at bounding box center [872, 673] width 51 height 23
click at [42, 467] on div at bounding box center [34, 469] width 23 height 23
click at [35, 340] on div at bounding box center [35, 339] width 12 height 12
click at [351, 530] on icon at bounding box center [355, 675] width 8 height 8
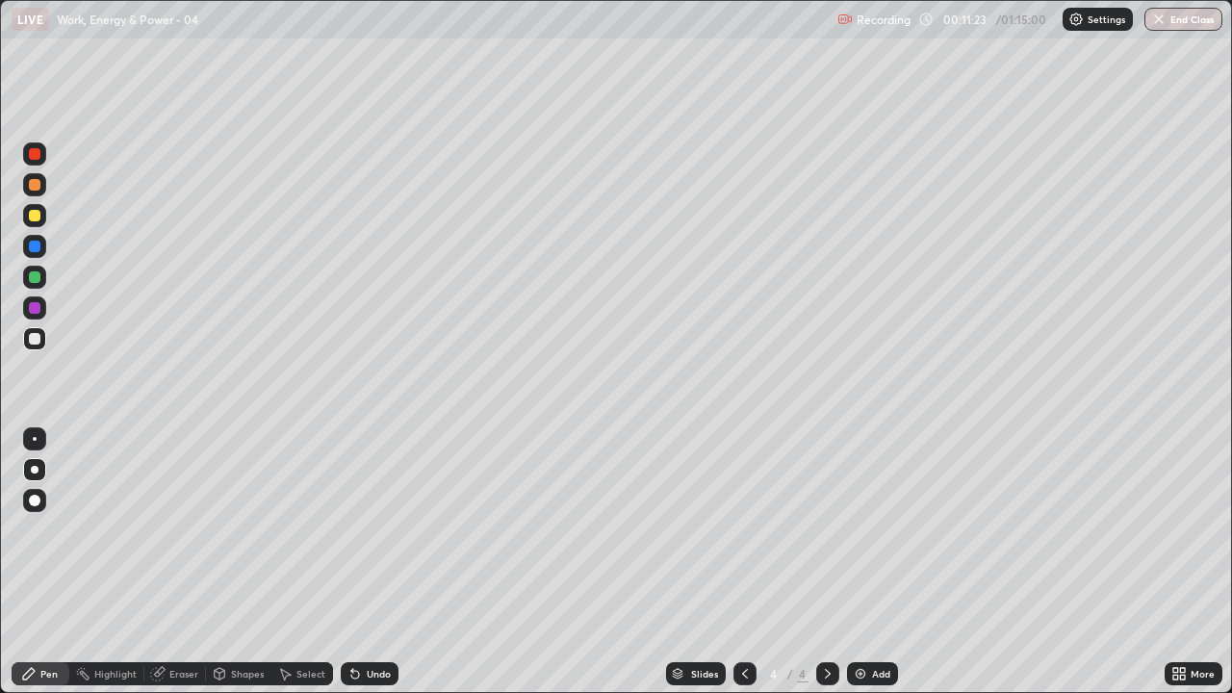
click at [34, 218] on div at bounding box center [35, 216] width 12 height 12
click at [351, 530] on icon at bounding box center [355, 675] width 8 height 8
click at [352, 530] on icon at bounding box center [355, 675] width 8 height 8
click at [353, 530] on icon at bounding box center [355, 675] width 8 height 8
click at [351, 530] on icon at bounding box center [355, 675] width 8 height 8
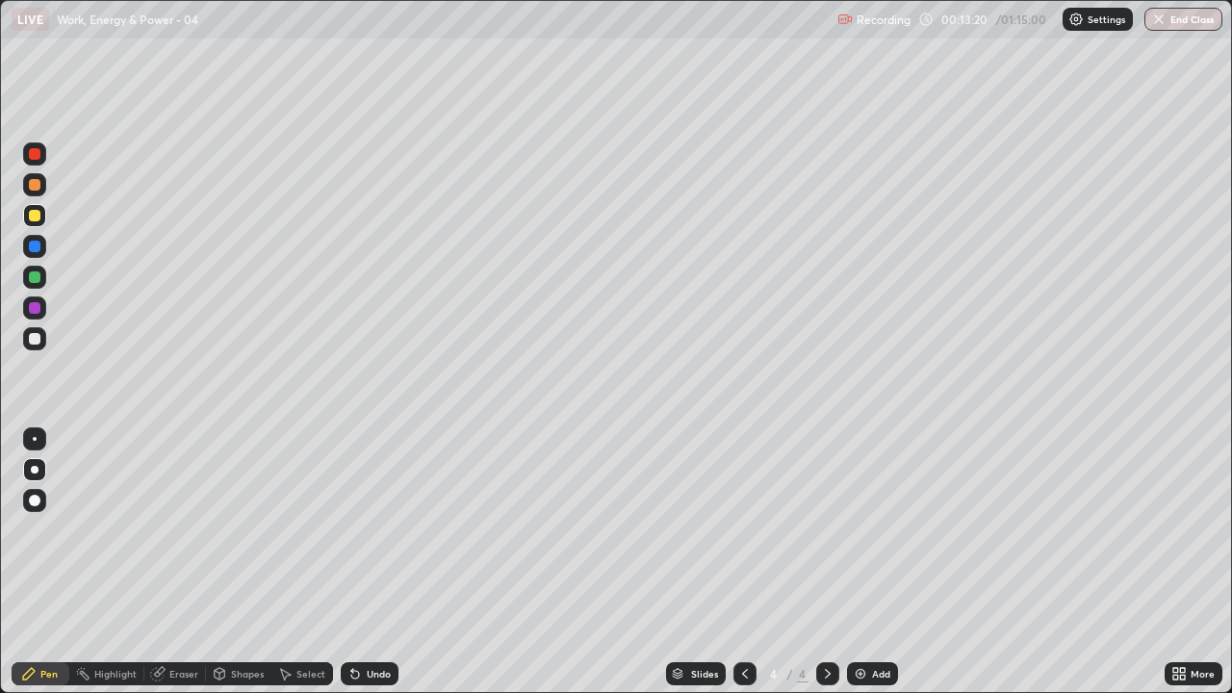
click at [356, 530] on icon at bounding box center [355, 675] width 8 height 8
click at [358, 530] on icon at bounding box center [355, 673] width 15 height 15
click at [361, 530] on div "Undo" at bounding box center [370, 673] width 58 height 23
click at [366, 530] on div "Undo" at bounding box center [370, 673] width 58 height 23
click at [367, 530] on div "Undo" at bounding box center [370, 673] width 58 height 23
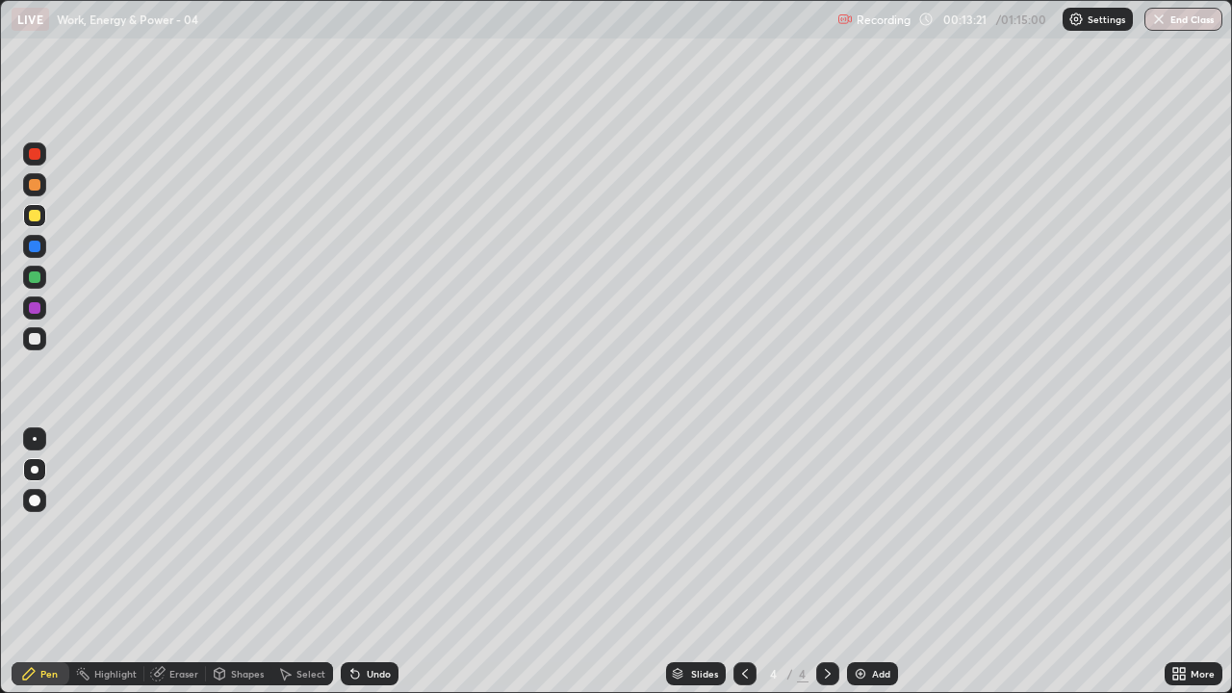
click at [366, 530] on div "Undo" at bounding box center [370, 673] width 58 height 23
click at [351, 530] on icon at bounding box center [352, 670] width 2 height 2
click at [859, 530] on div "Add" at bounding box center [872, 673] width 51 height 23
click at [35, 343] on div at bounding box center [35, 339] width 12 height 12
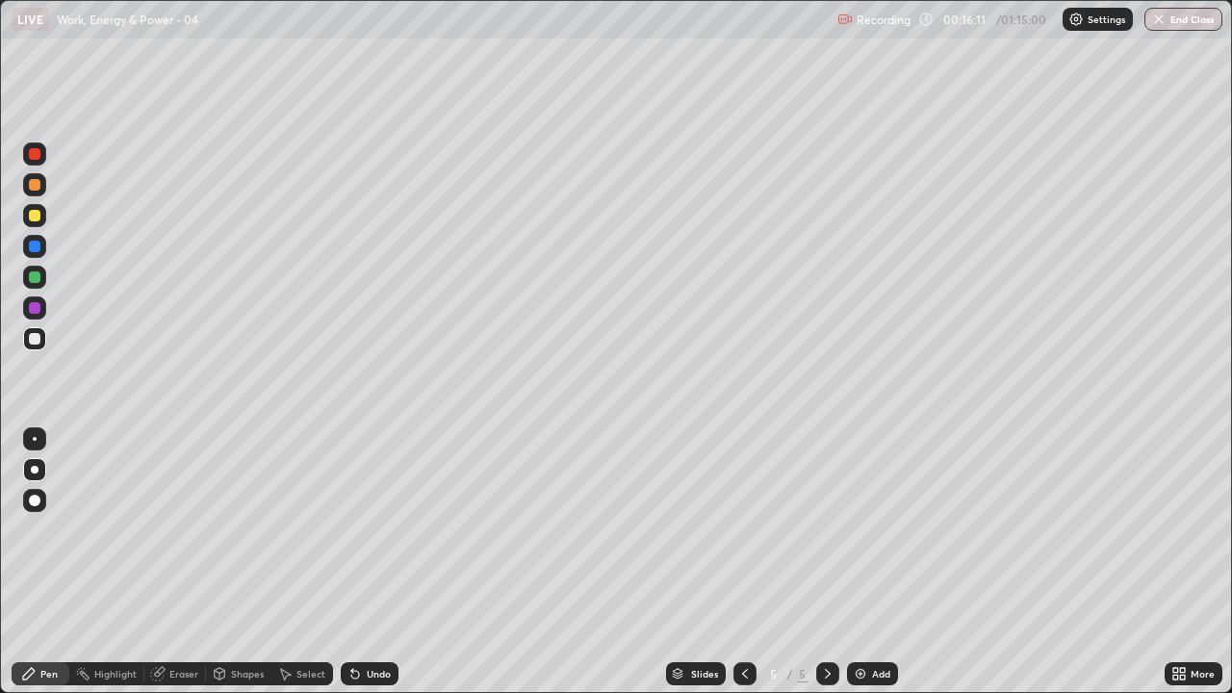
click at [351, 530] on icon at bounding box center [355, 675] width 8 height 8
click at [352, 530] on icon at bounding box center [355, 675] width 8 height 8
click at [354, 530] on icon at bounding box center [355, 675] width 8 height 8
click at [356, 530] on icon at bounding box center [355, 675] width 8 height 8
click at [351, 530] on icon at bounding box center [355, 675] width 8 height 8
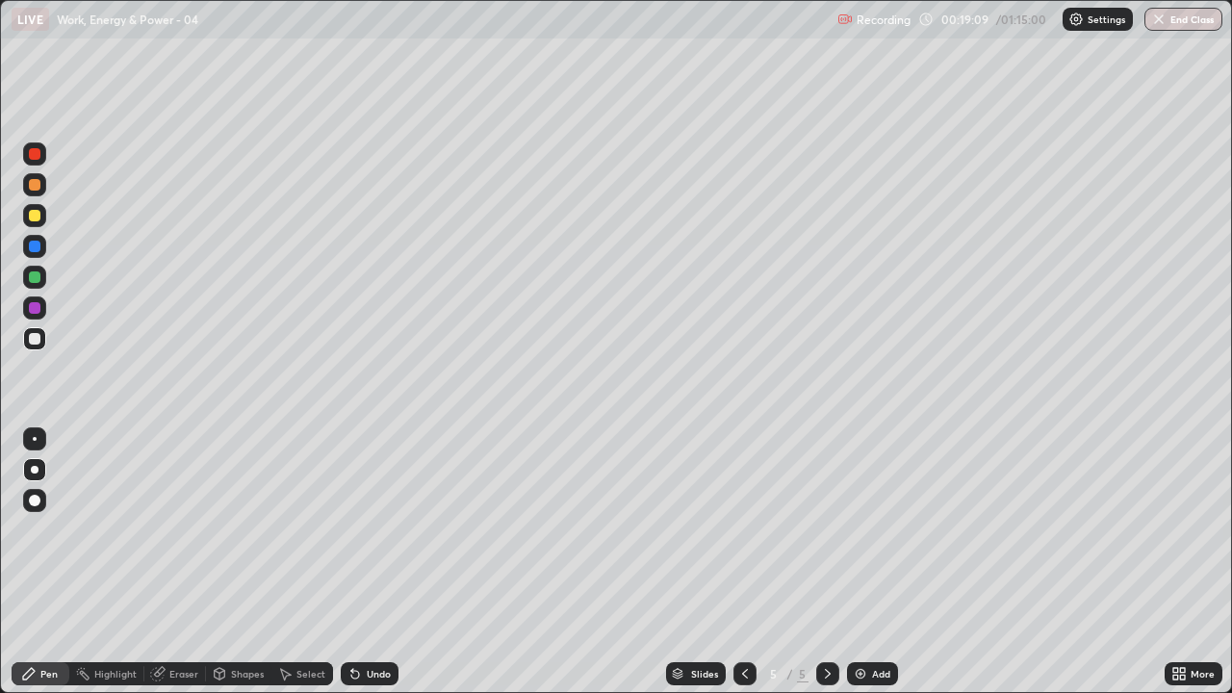
click at [847, 530] on div "Add" at bounding box center [872, 673] width 51 height 23
click at [39, 343] on div at bounding box center [35, 339] width 12 height 12
click at [351, 530] on icon at bounding box center [355, 675] width 8 height 8
click at [352, 530] on icon at bounding box center [355, 675] width 8 height 8
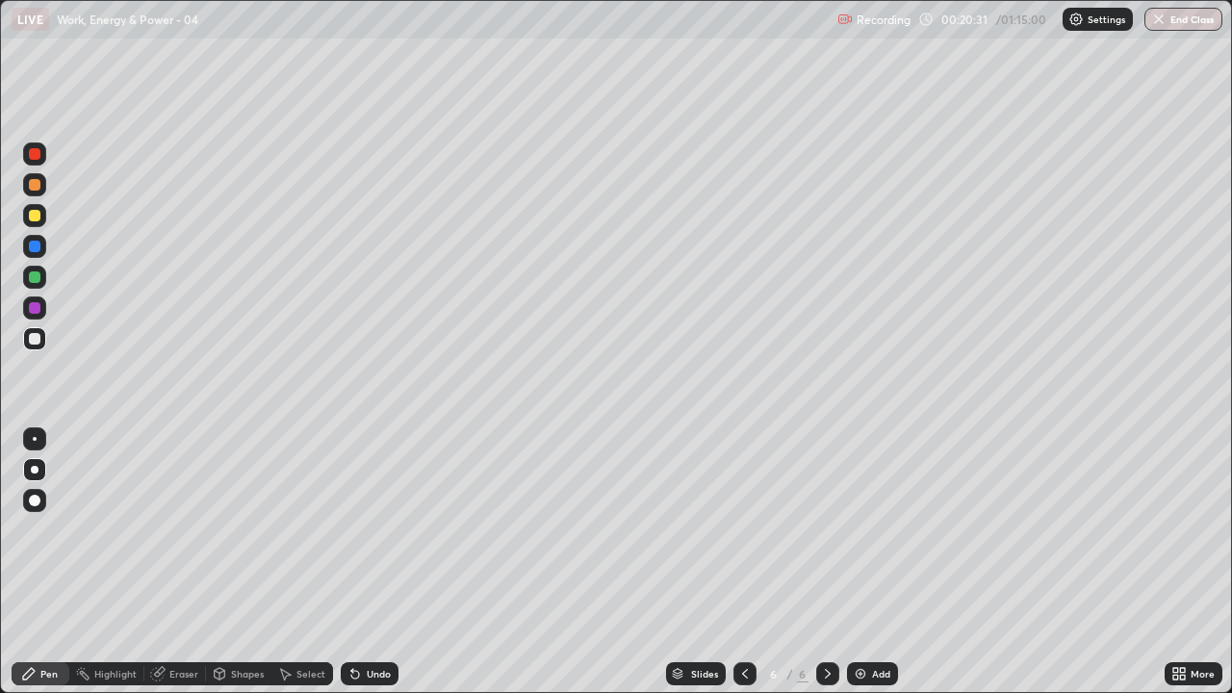
click at [352, 530] on icon at bounding box center [355, 675] width 8 height 8
click at [355, 530] on icon at bounding box center [355, 675] width 8 height 8
click at [352, 530] on icon at bounding box center [355, 675] width 8 height 8
click at [351, 530] on icon at bounding box center [352, 670] width 2 height 2
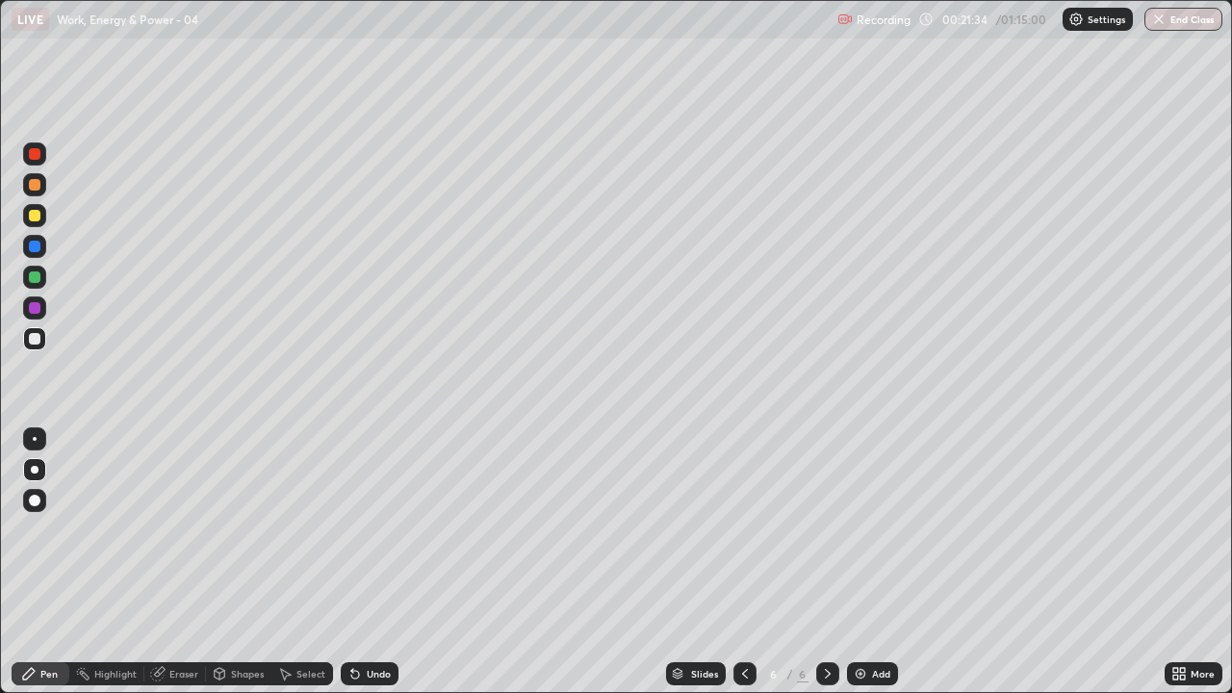
click at [355, 530] on icon at bounding box center [355, 675] width 8 height 8
click at [349, 530] on div "Undo" at bounding box center [370, 673] width 58 height 23
click at [354, 530] on icon at bounding box center [355, 675] width 8 height 8
click at [352, 530] on icon at bounding box center [355, 675] width 8 height 8
click at [31, 339] on div at bounding box center [35, 339] width 12 height 12
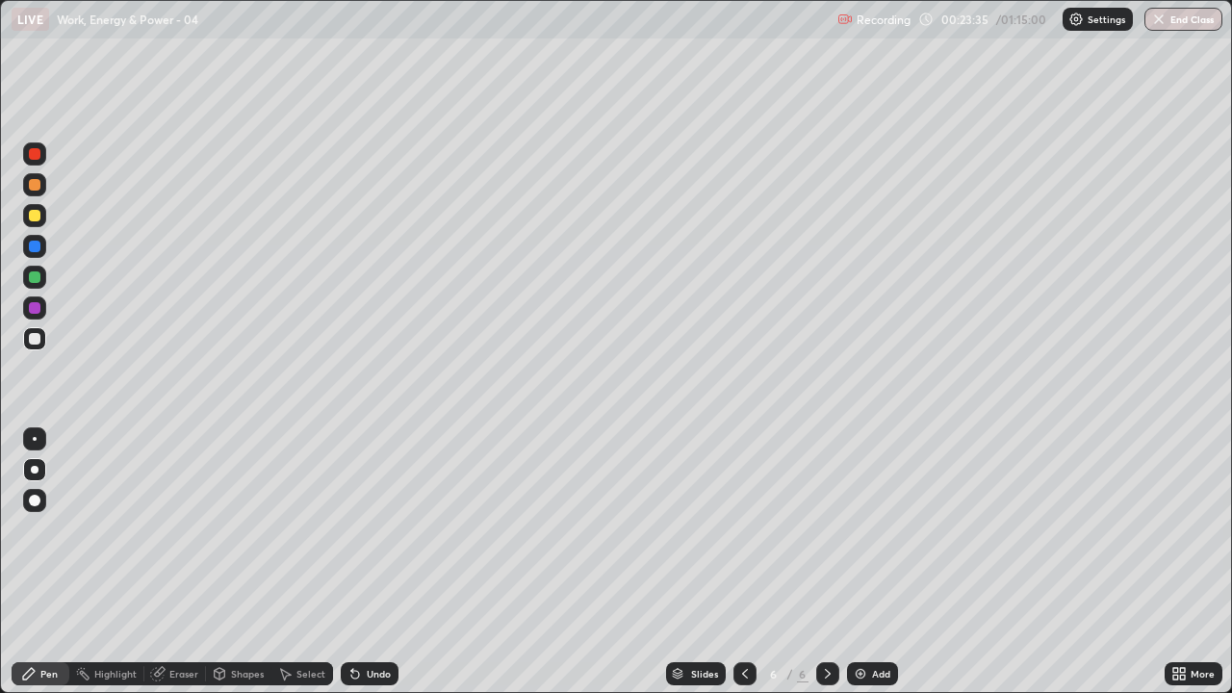
click at [36, 216] on div at bounding box center [35, 216] width 12 height 12
click at [351, 530] on icon at bounding box center [355, 675] width 8 height 8
click at [352, 530] on icon at bounding box center [355, 675] width 8 height 8
click at [26, 336] on div at bounding box center [34, 338] width 23 height 23
click at [853, 530] on div "Add" at bounding box center [872, 673] width 51 height 23
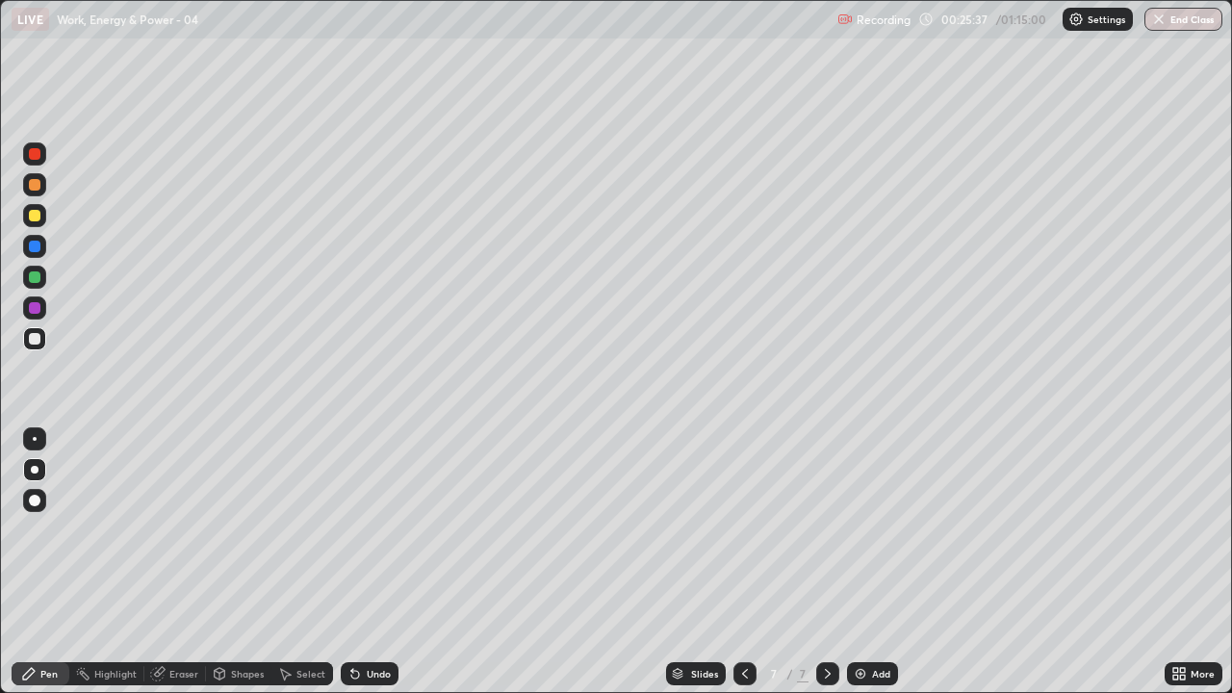
click at [39, 348] on div at bounding box center [34, 338] width 23 height 23
click at [743, 530] on icon at bounding box center [745, 674] width 6 height 10
click at [824, 530] on icon at bounding box center [827, 673] width 15 height 15
click at [42, 499] on div at bounding box center [34, 500] width 23 height 23
click at [35, 470] on div at bounding box center [35, 470] width 8 height 8
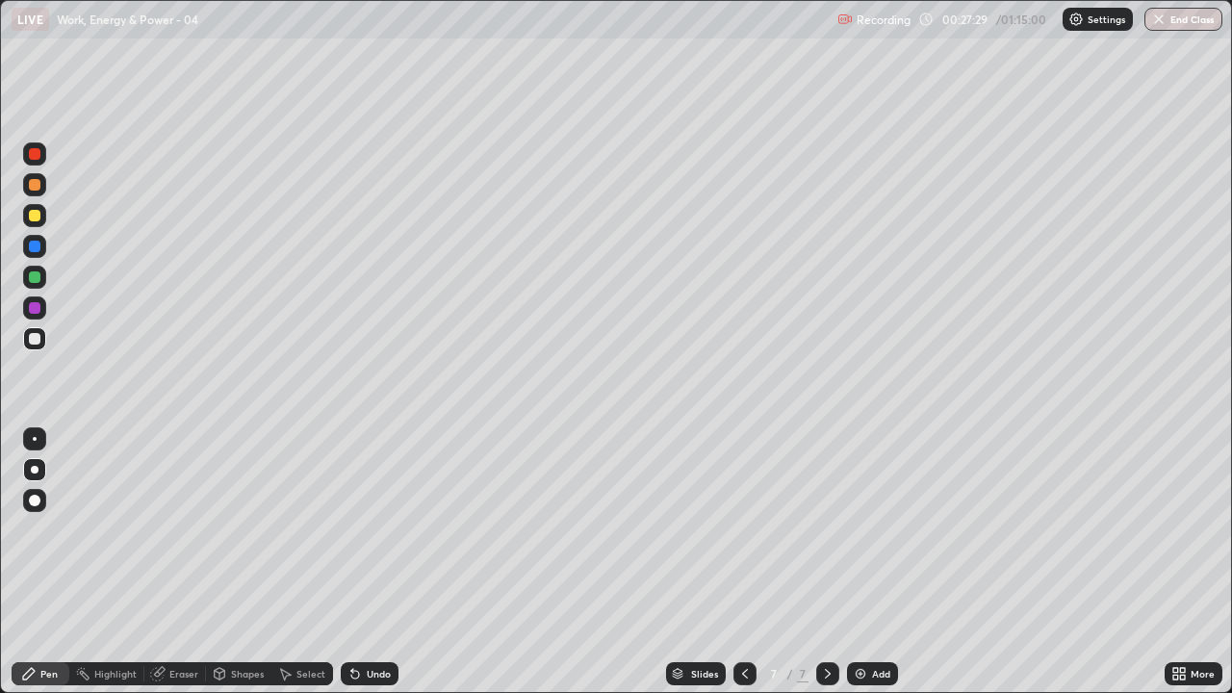
click at [743, 530] on icon at bounding box center [744, 673] width 15 height 15
click at [740, 530] on icon at bounding box center [744, 673] width 15 height 15
click at [743, 530] on icon at bounding box center [744, 673] width 15 height 15
click at [744, 530] on icon at bounding box center [744, 673] width 15 height 15
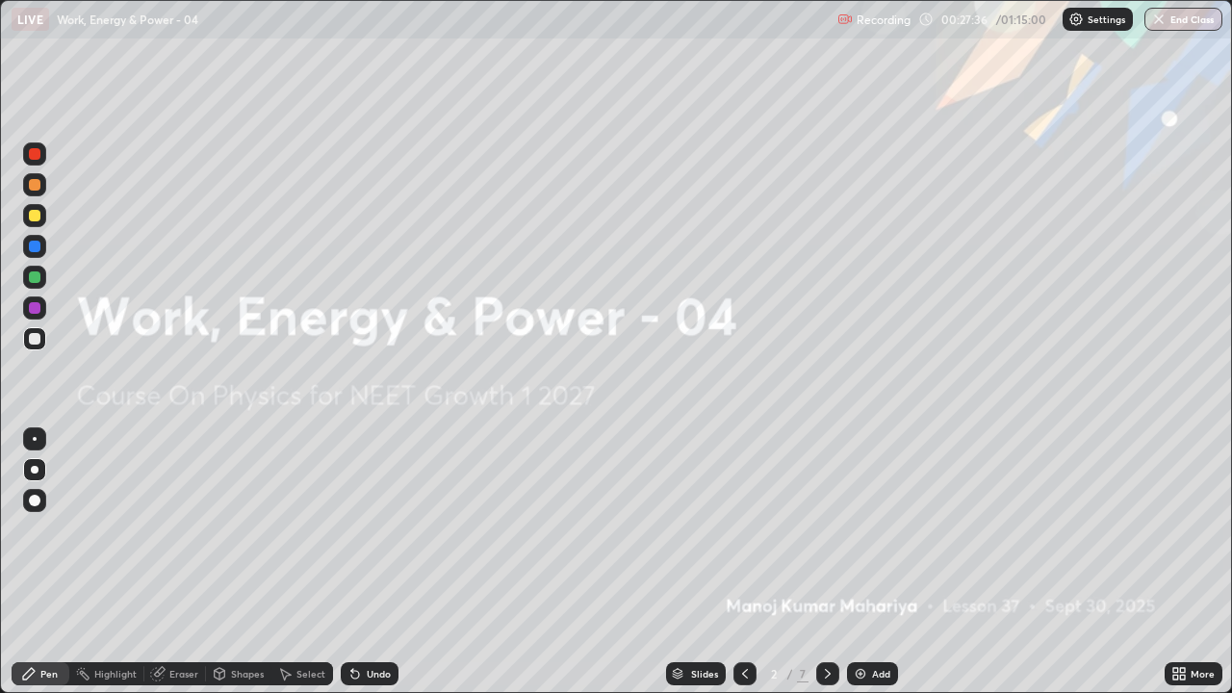
click at [826, 530] on icon at bounding box center [827, 673] width 15 height 15
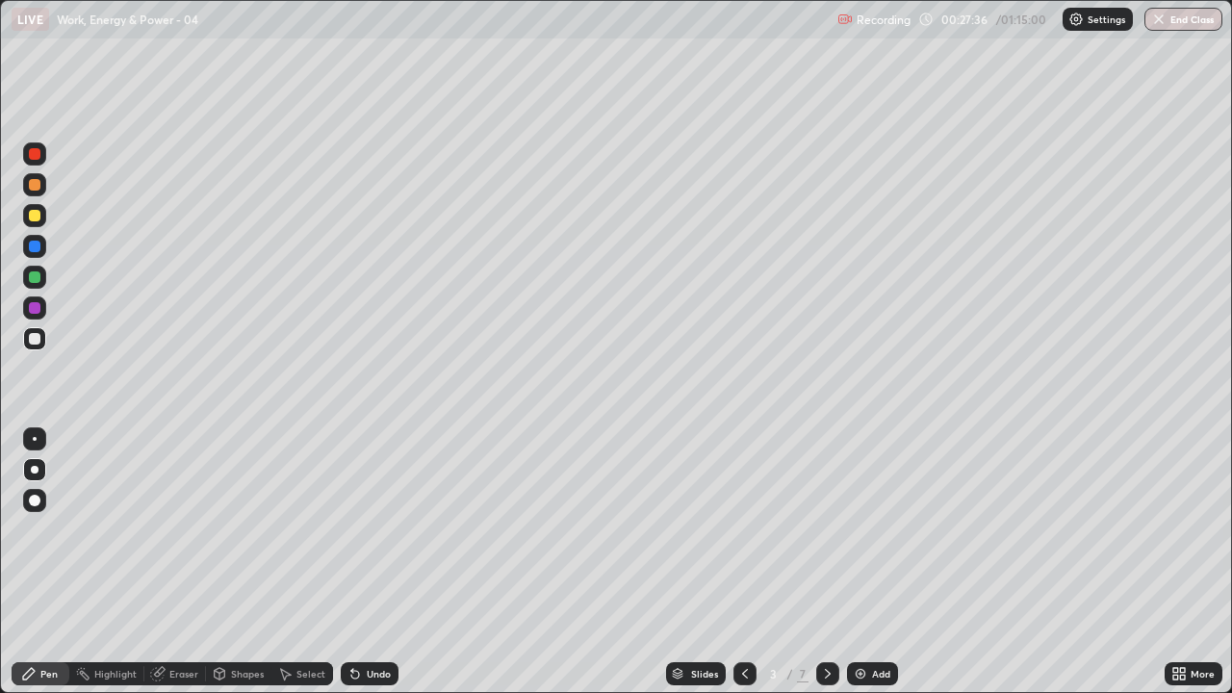
click at [823, 530] on icon at bounding box center [827, 673] width 15 height 15
click at [827, 530] on icon at bounding box center [828, 674] width 6 height 10
click at [825, 530] on icon at bounding box center [827, 673] width 15 height 15
click at [745, 530] on icon at bounding box center [744, 673] width 15 height 15
click at [828, 530] on icon at bounding box center [827, 673] width 15 height 15
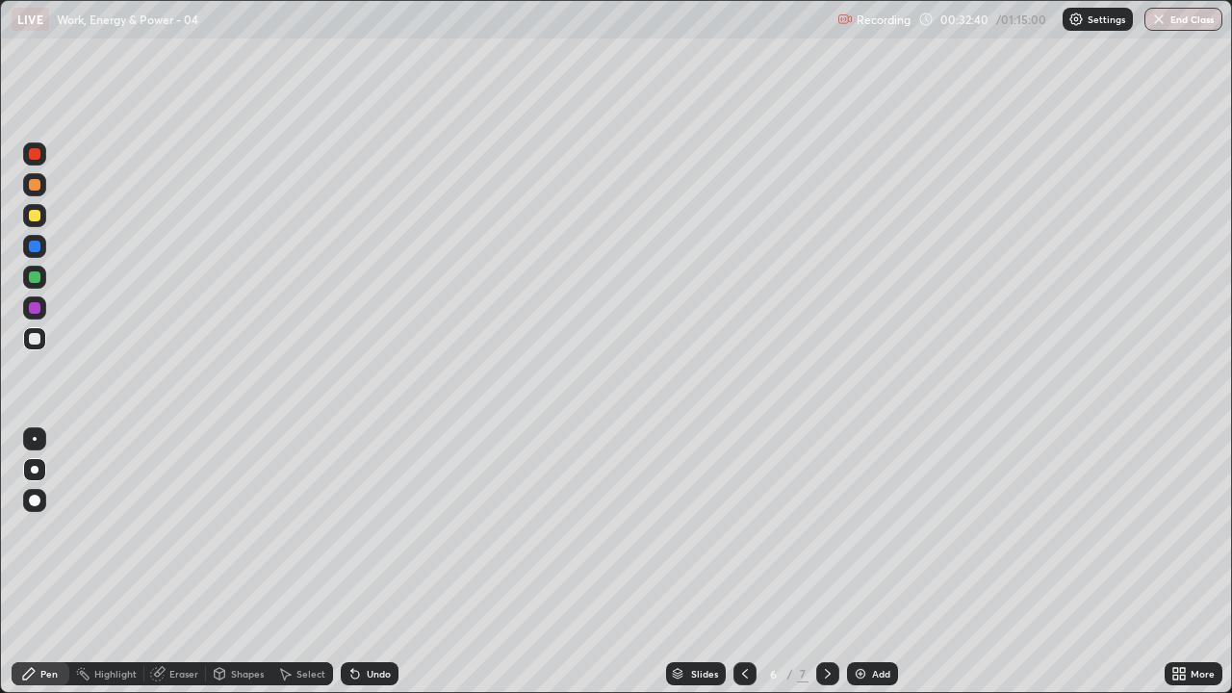
click at [745, 530] on icon at bounding box center [744, 673] width 15 height 15
click at [826, 530] on icon at bounding box center [827, 673] width 15 height 15
click at [745, 530] on icon at bounding box center [744, 673] width 15 height 15
click at [826, 530] on icon at bounding box center [827, 673] width 15 height 15
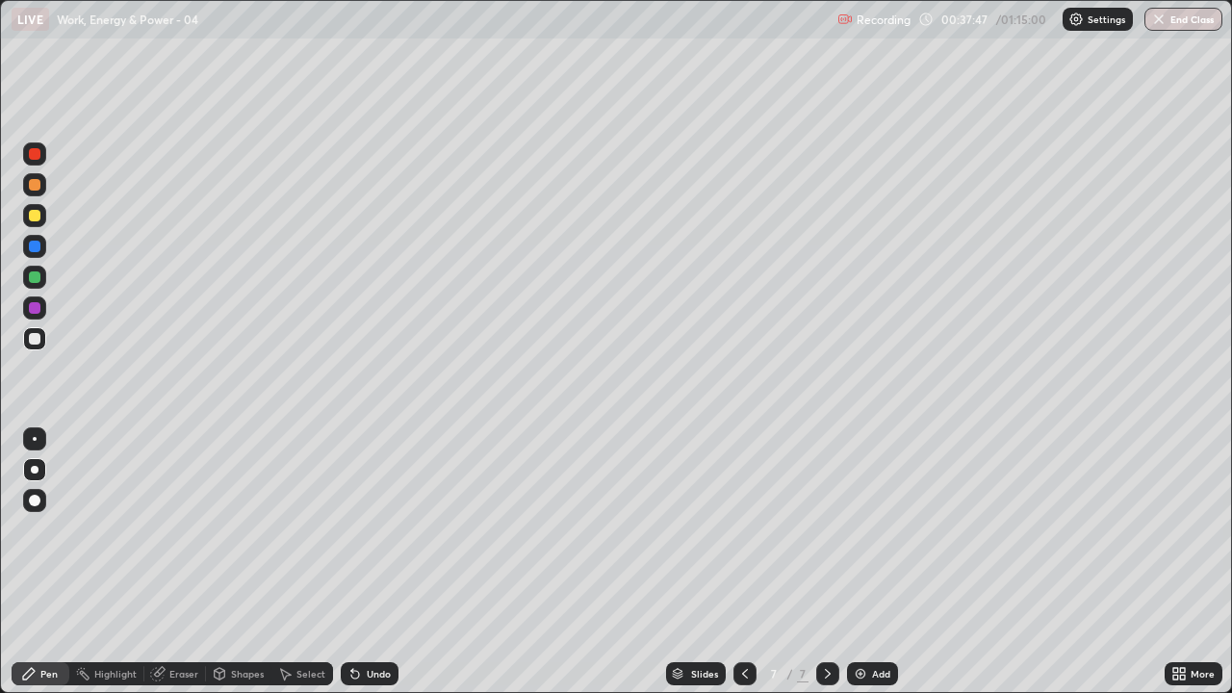
click at [355, 530] on icon at bounding box center [355, 675] width 8 height 8
click at [351, 530] on icon at bounding box center [355, 675] width 8 height 8
click at [354, 530] on icon at bounding box center [355, 675] width 8 height 8
click at [356, 530] on icon at bounding box center [355, 673] width 15 height 15
click at [352, 530] on icon at bounding box center [355, 673] width 15 height 15
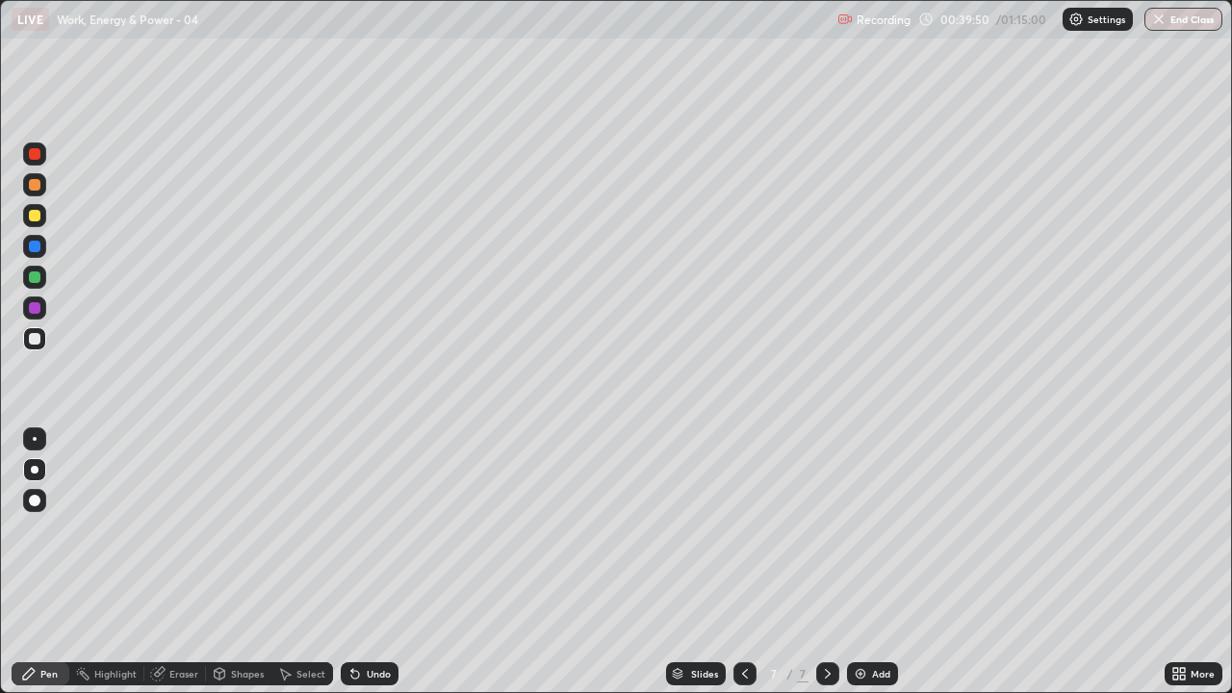
click at [35, 217] on div at bounding box center [35, 216] width 12 height 12
click at [872, 530] on div "Add" at bounding box center [881, 674] width 18 height 10
click at [38, 343] on div at bounding box center [35, 339] width 12 height 12
click at [856, 530] on img at bounding box center [860, 673] width 15 height 15
click at [861, 530] on img at bounding box center [860, 673] width 15 height 15
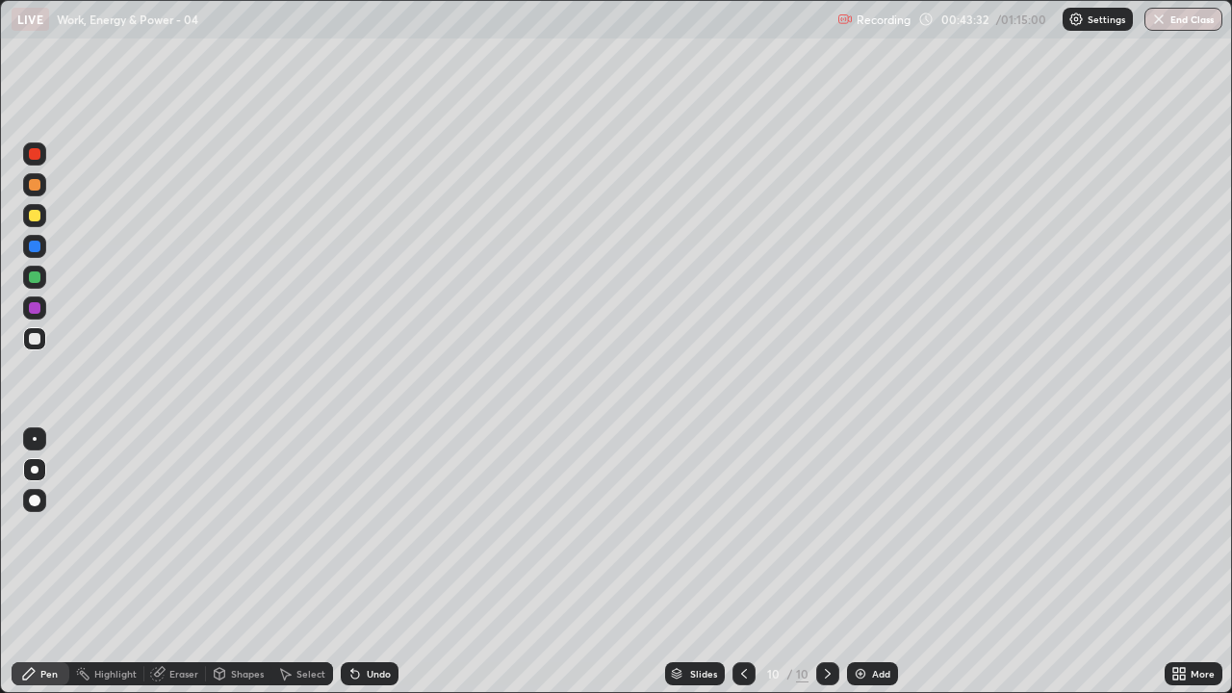
click at [742, 530] on icon at bounding box center [744, 673] width 15 height 15
click at [745, 530] on icon at bounding box center [744, 673] width 15 height 15
click at [33, 220] on div at bounding box center [35, 216] width 12 height 12
click at [859, 530] on img at bounding box center [860, 673] width 15 height 15
click at [33, 339] on div at bounding box center [35, 339] width 12 height 12
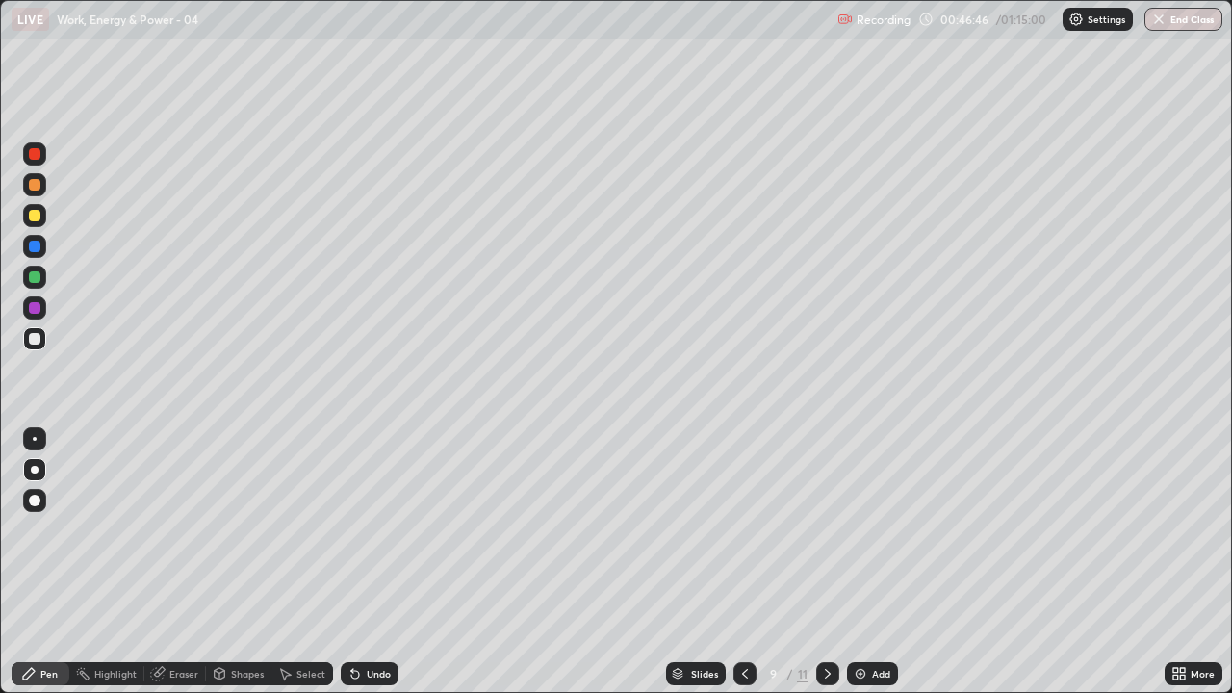
click at [354, 530] on icon at bounding box center [355, 675] width 8 height 8
click at [351, 530] on icon at bounding box center [355, 675] width 8 height 8
click at [359, 530] on icon at bounding box center [355, 673] width 15 height 15
click at [354, 530] on icon at bounding box center [355, 675] width 8 height 8
click at [35, 186] on div at bounding box center [35, 185] width 12 height 12
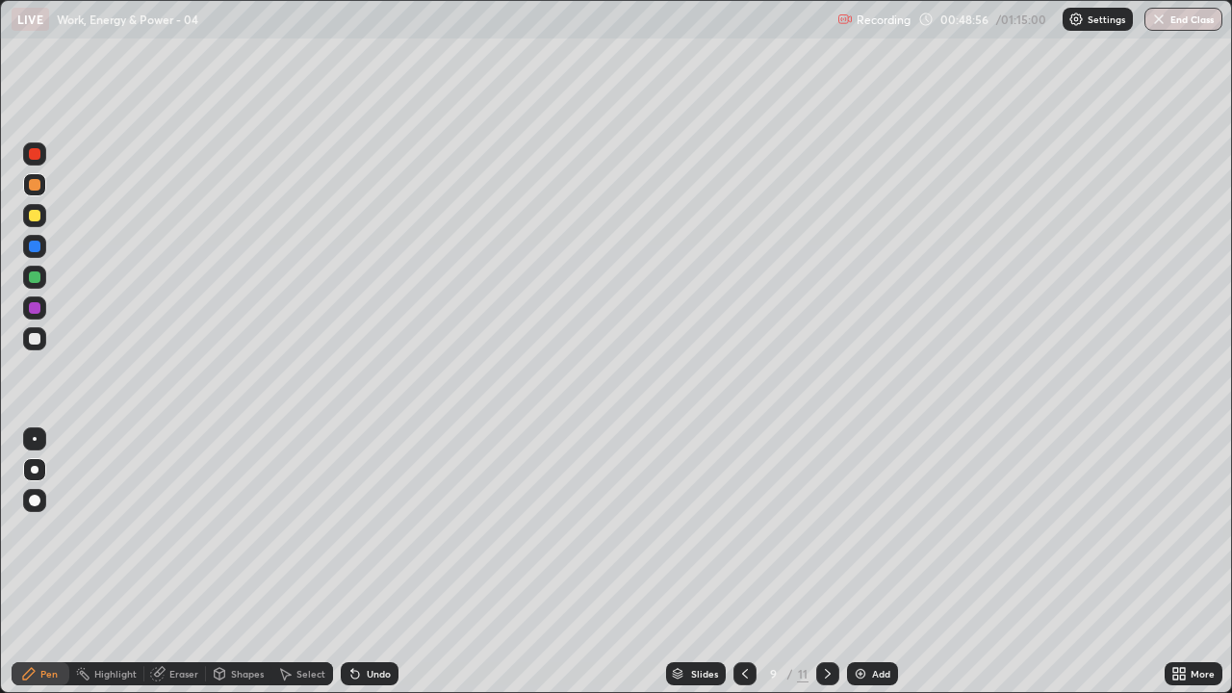
click at [35, 339] on div at bounding box center [35, 339] width 12 height 12
click at [357, 530] on icon at bounding box center [355, 673] width 15 height 15
click at [351, 530] on icon at bounding box center [355, 675] width 8 height 8
click at [864, 530] on img at bounding box center [860, 673] width 15 height 15
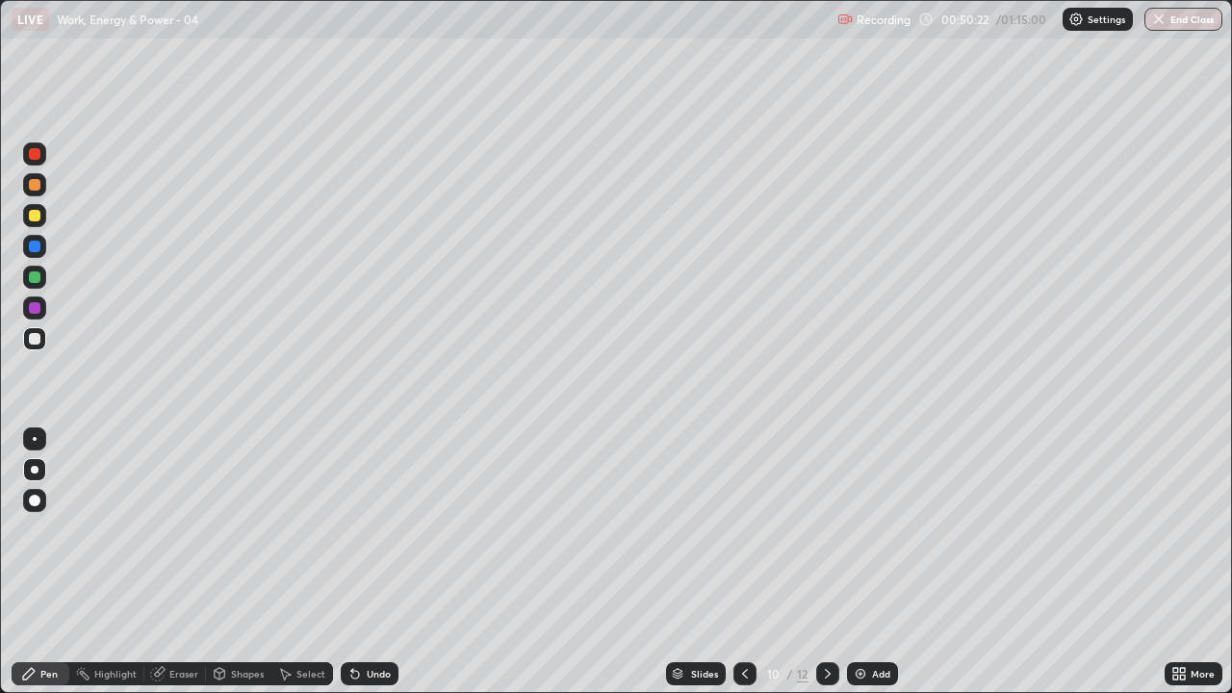
click at [738, 530] on icon at bounding box center [744, 673] width 15 height 15
click at [826, 530] on icon at bounding box center [827, 673] width 15 height 15
click at [351, 530] on icon at bounding box center [355, 675] width 8 height 8
click at [352, 530] on icon at bounding box center [355, 675] width 8 height 8
click at [33, 216] on div at bounding box center [35, 216] width 12 height 12
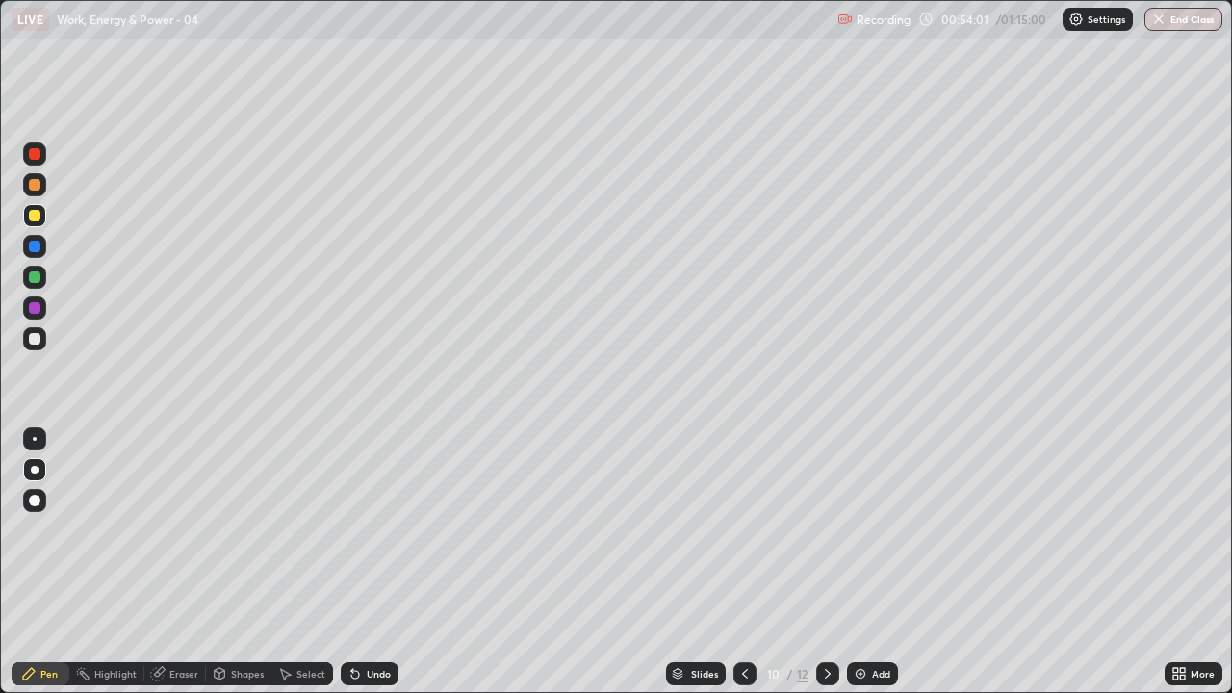
click at [826, 530] on icon at bounding box center [827, 673] width 15 height 15
click at [34, 342] on div at bounding box center [35, 339] width 12 height 12
click at [362, 530] on div "Undo" at bounding box center [370, 673] width 58 height 23
click at [39, 224] on div at bounding box center [34, 215] width 23 height 23
click at [824, 530] on icon at bounding box center [827, 673] width 15 height 15
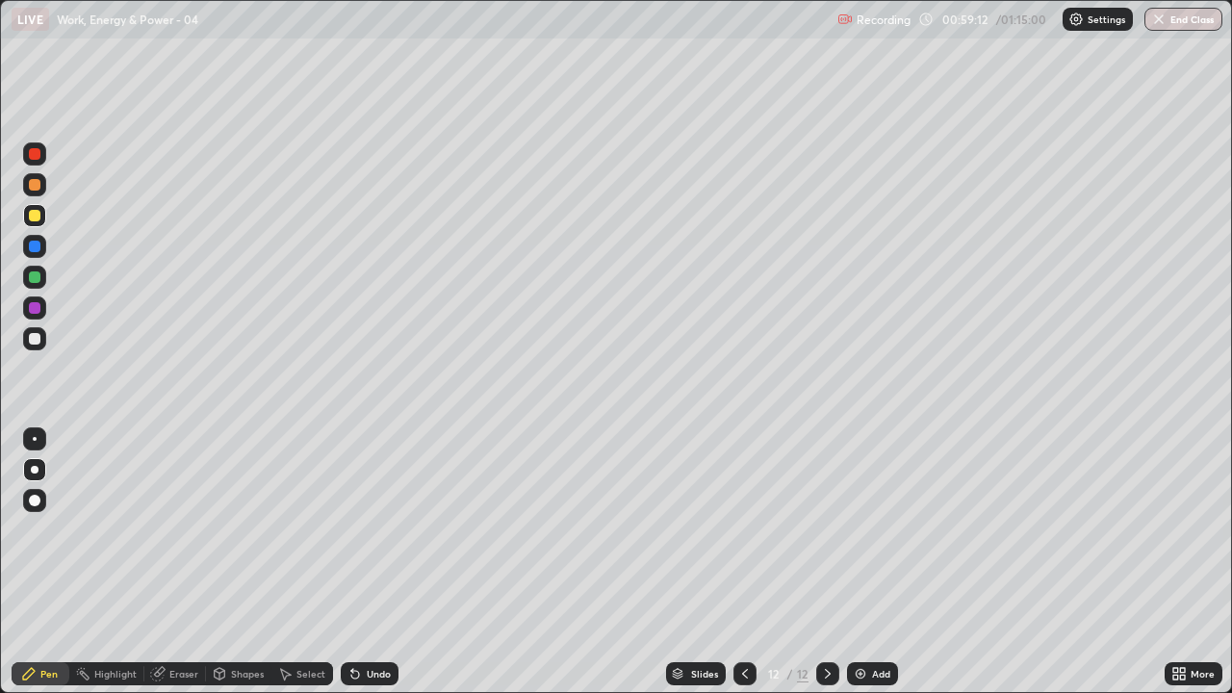
click at [735, 530] on div at bounding box center [745, 673] width 23 height 23
click at [743, 530] on icon at bounding box center [744, 673] width 15 height 15
click at [745, 530] on icon at bounding box center [744, 673] width 15 height 15
click at [743, 530] on icon at bounding box center [744, 673] width 15 height 15
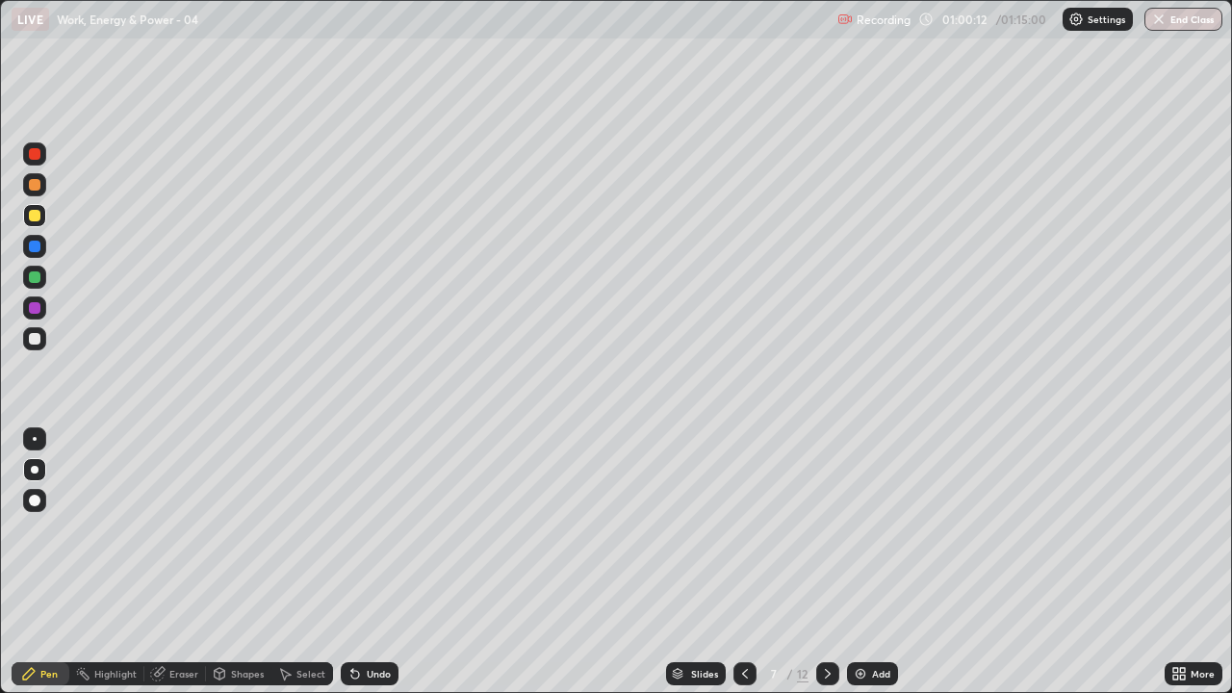
click at [828, 530] on icon at bounding box center [827, 673] width 15 height 15
click at [834, 530] on icon at bounding box center [827, 673] width 15 height 15
click at [834, 530] on div at bounding box center [827, 673] width 23 height 23
click at [820, 530] on icon at bounding box center [827, 673] width 15 height 15
click at [823, 530] on icon at bounding box center [827, 673] width 15 height 15
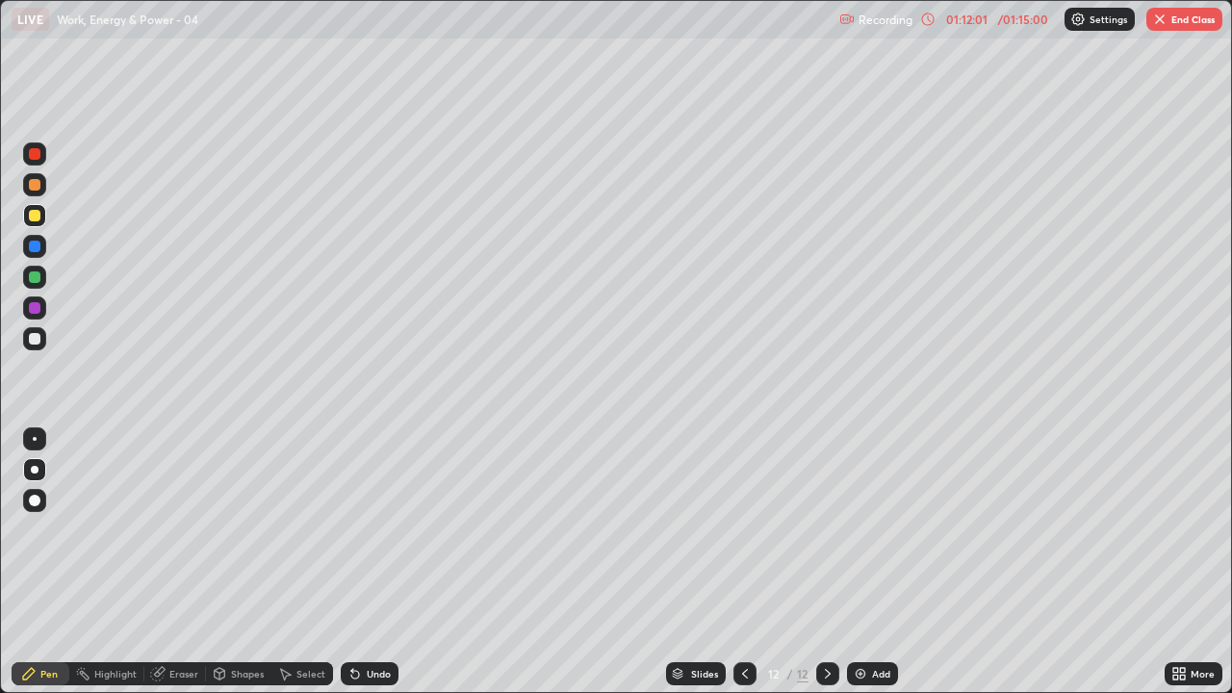
click at [743, 530] on icon at bounding box center [744, 673] width 15 height 15
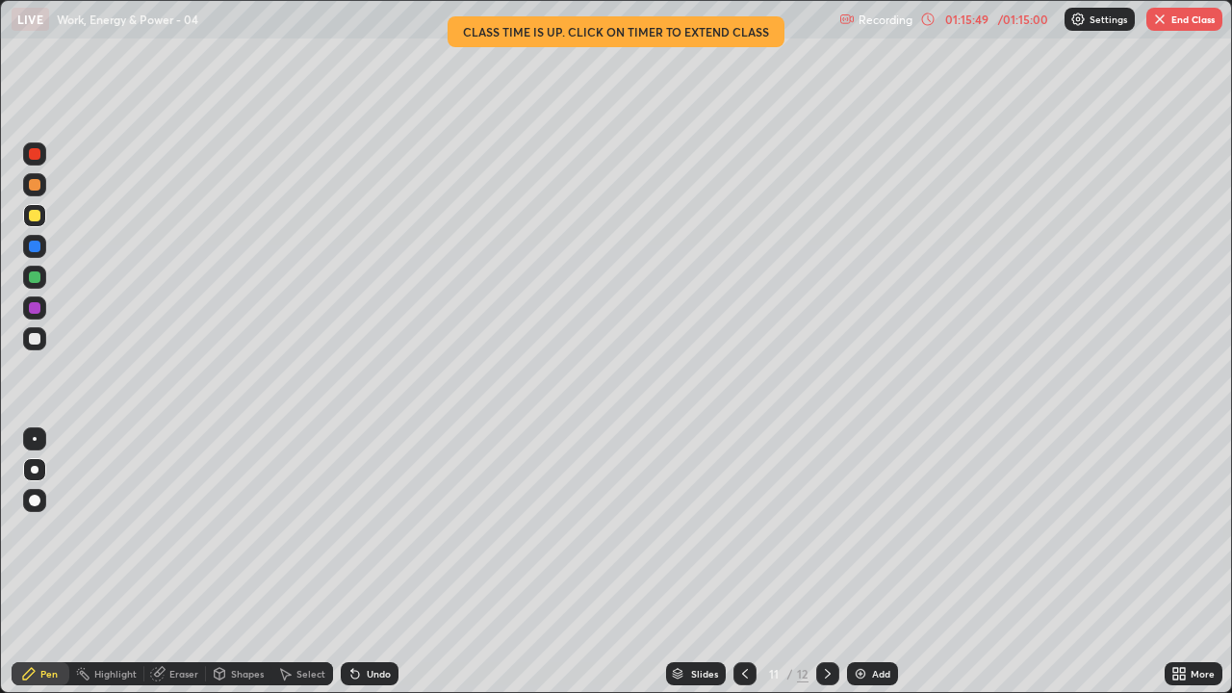
click at [834, 530] on div at bounding box center [827, 674] width 23 height 39
click at [1173, 20] on button "End Class" at bounding box center [1185, 19] width 76 height 23
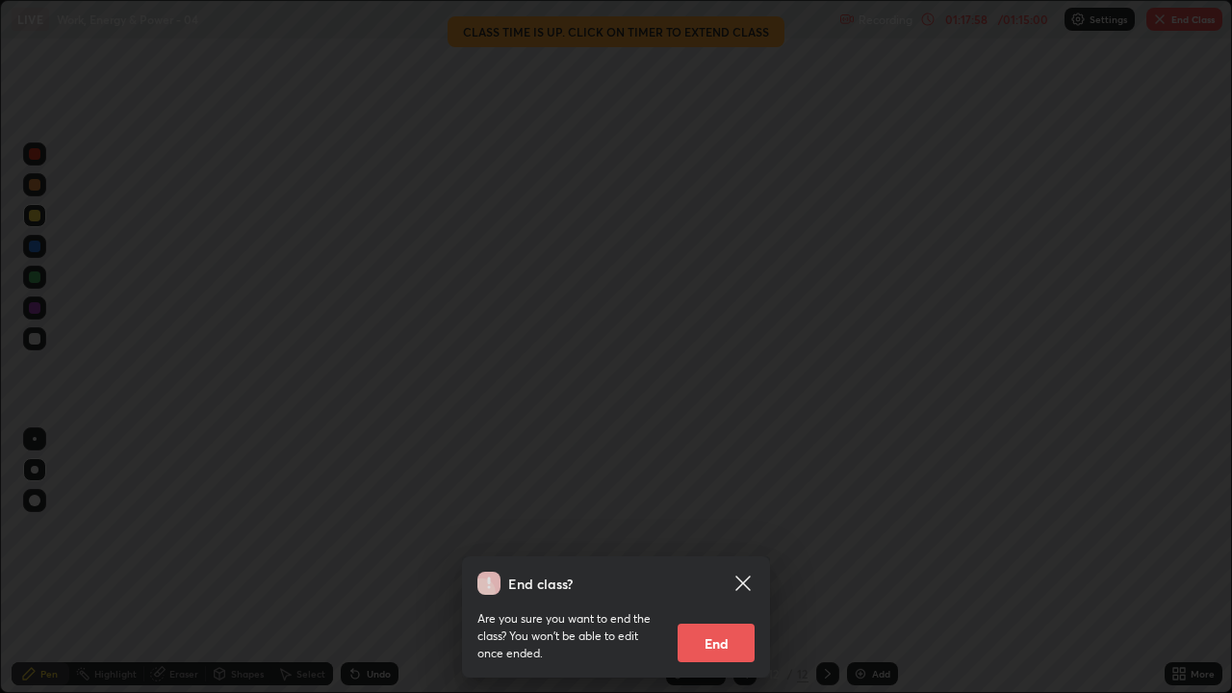
click at [744, 530] on button "End" at bounding box center [716, 643] width 77 height 39
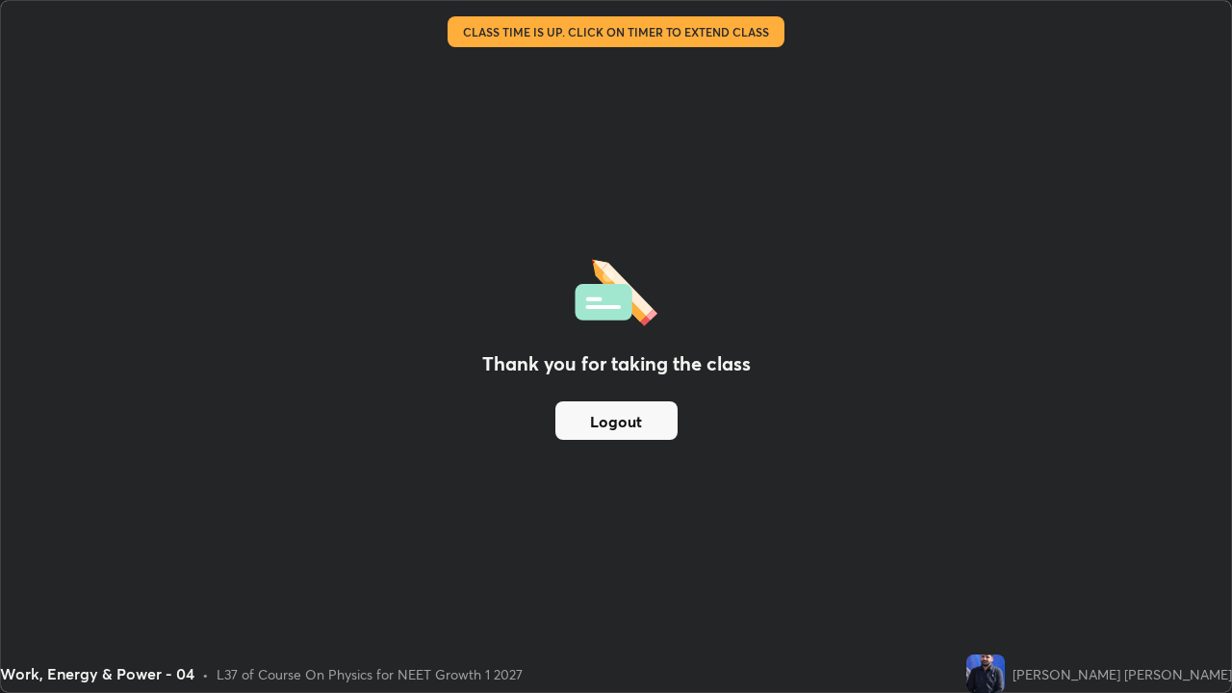
click at [621, 427] on button "Logout" at bounding box center [617, 420] width 122 height 39
click at [628, 435] on button "Logout" at bounding box center [617, 420] width 122 height 39
click at [631, 432] on button "Logout" at bounding box center [617, 420] width 122 height 39
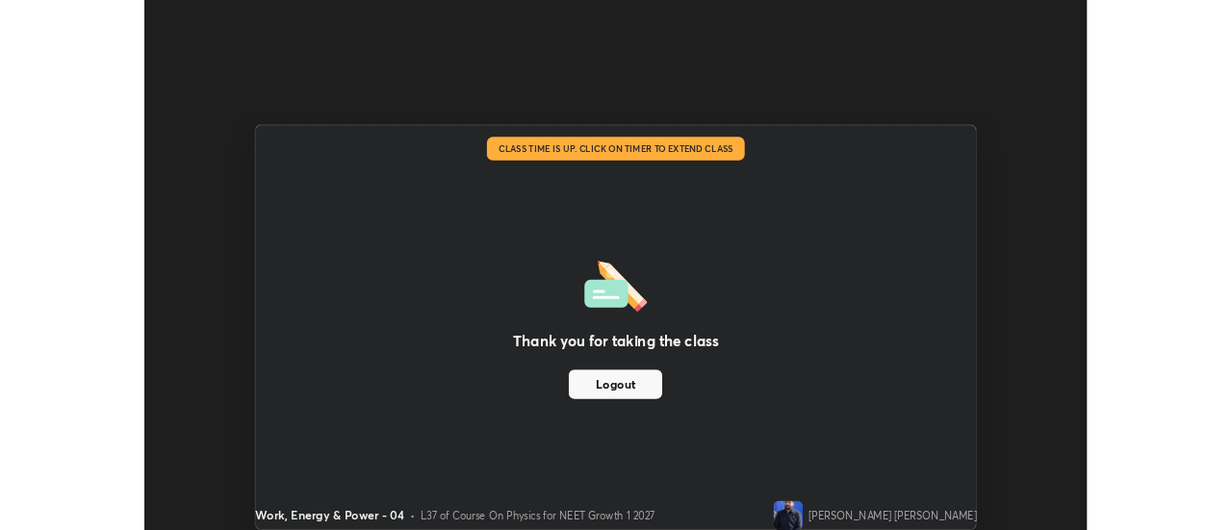
scroll to position [95745, 95043]
